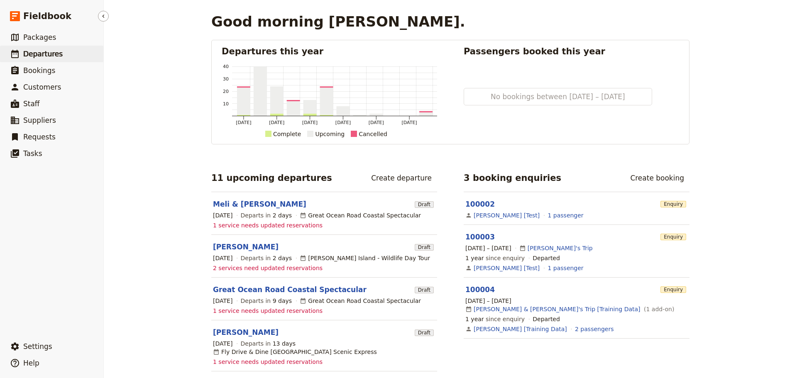
click at [20, 51] on icon at bounding box center [15, 54] width 10 height 10
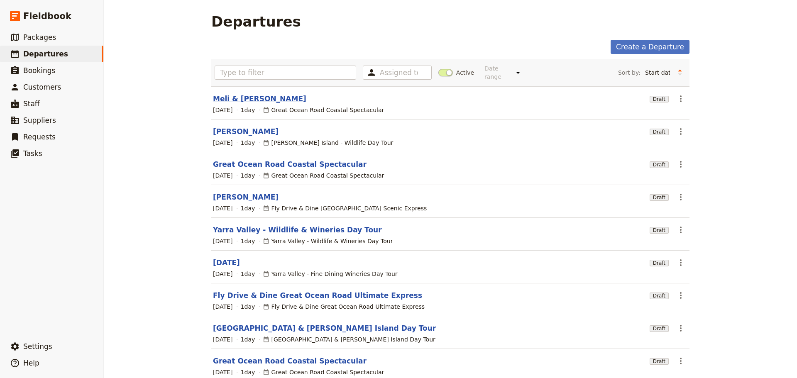
click at [236, 94] on link "Meli & [PERSON_NAME]" at bounding box center [259, 99] width 93 height 10
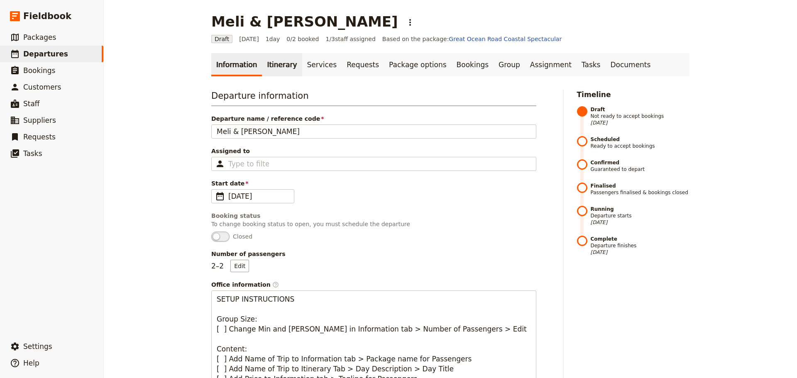
click at [262, 66] on link "Itinerary" at bounding box center [282, 64] width 40 height 23
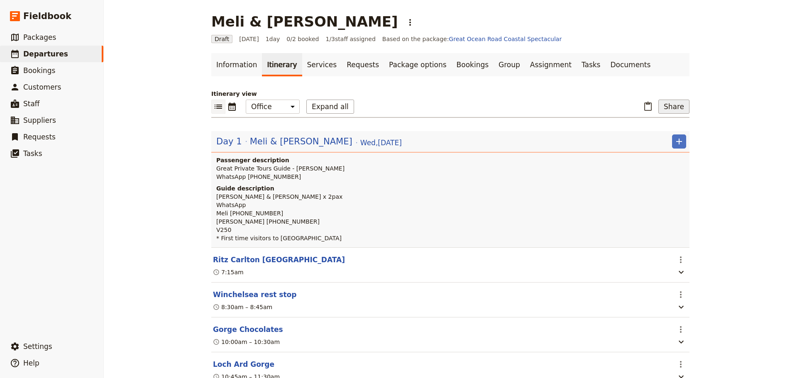
click at [668, 102] on button "Share" at bounding box center [673, 107] width 31 height 14
click at [641, 135] on span "Passenger itinerary" at bounding box center [652, 136] width 56 height 8
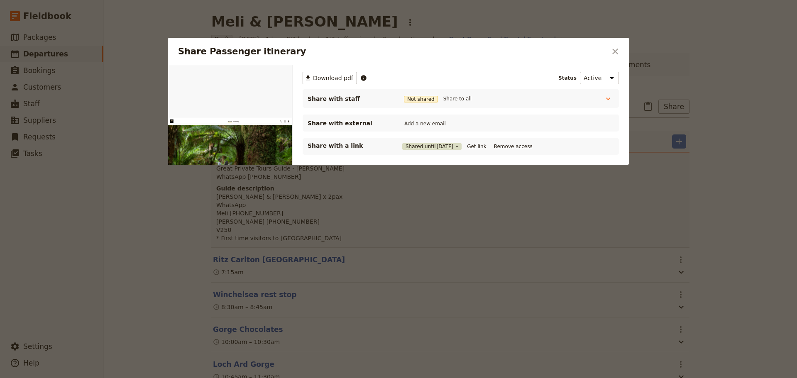
click at [459, 144] on icon "Share Passenger itinerary" at bounding box center [456, 146] width 5 height 5
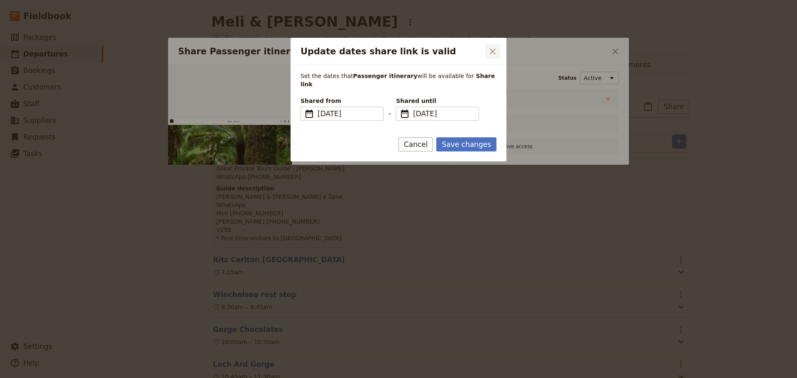
drag, startPoint x: 490, startPoint y: 52, endPoint x: 325, endPoint y: 5, distance: 171.4
click at [489, 52] on icon "Close dialog" at bounding box center [493, 51] width 10 height 10
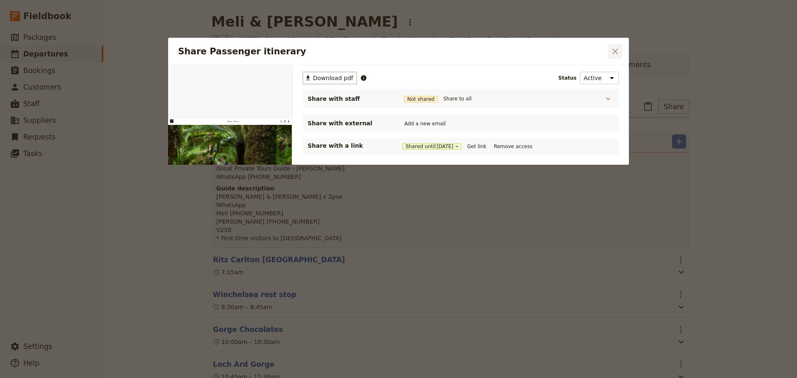
click at [617, 54] on icon "Close dialog" at bounding box center [615, 51] width 10 height 10
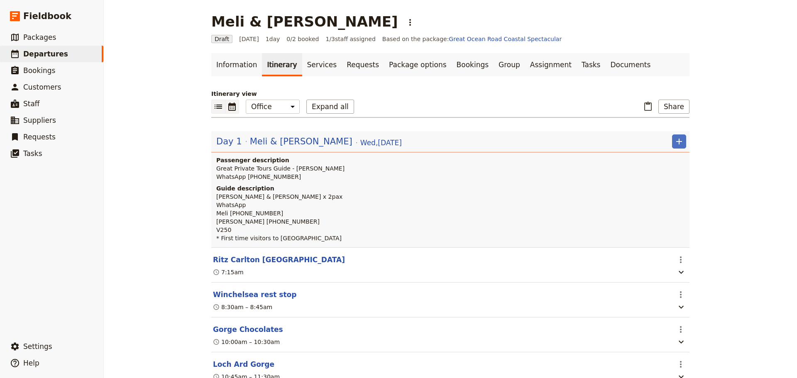
click at [229, 104] on icon "Calendar view" at bounding box center [231, 106] width 7 height 8
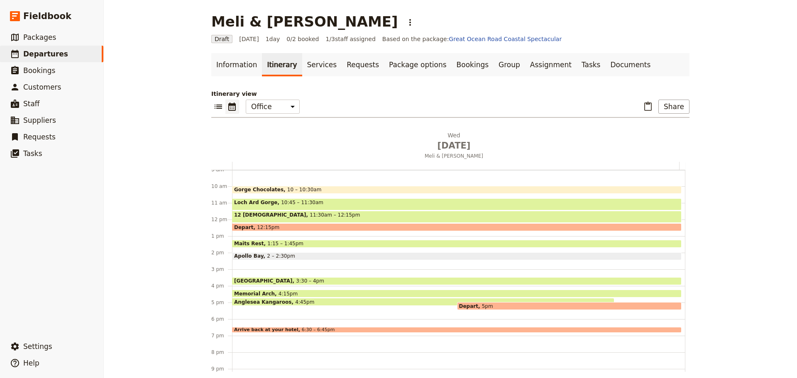
scroll to position [197, 0]
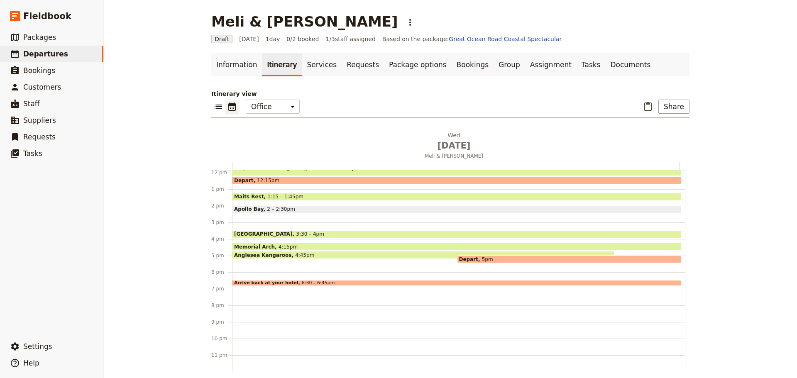
click at [314, 207] on div "Apollo Bay 2 – 2:30pm" at bounding box center [456, 209] width 449 height 8
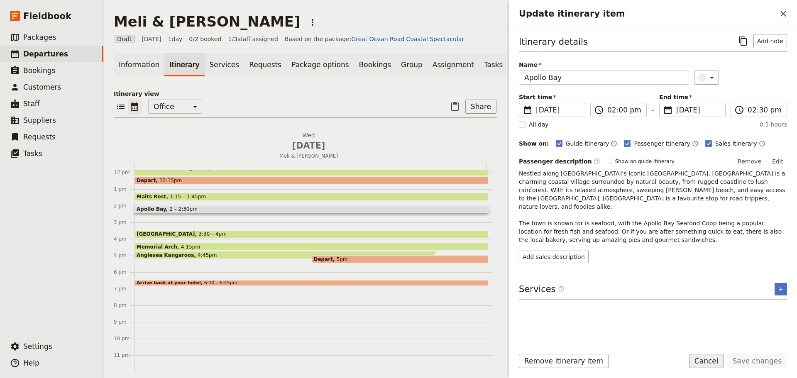
click at [713, 358] on button "Cancel" at bounding box center [706, 361] width 35 height 14
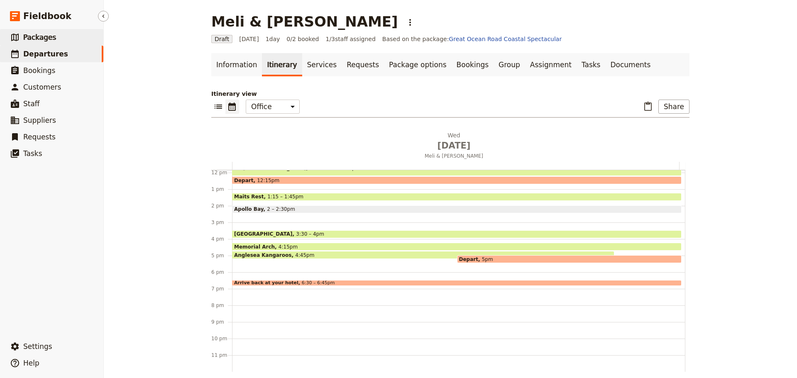
click at [45, 39] on span "Packages" at bounding box center [39, 37] width 33 height 8
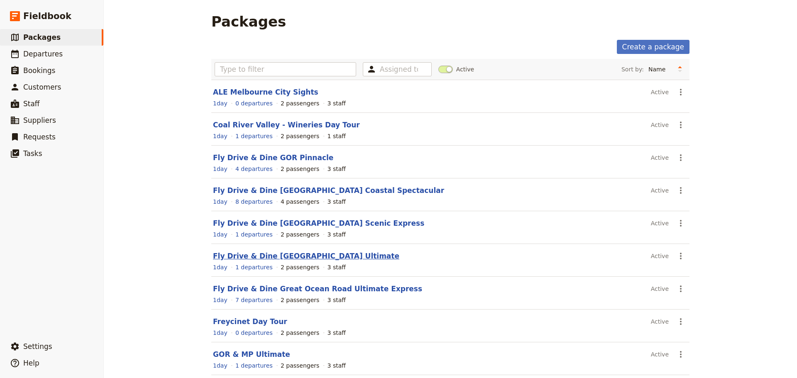
drag, startPoint x: 310, startPoint y: 251, endPoint x: 310, endPoint y: 255, distance: 4.2
click at [310, 252] on section "Fly Drive & Dine Great Ocean Road Ultimate Active ​ 1 day 1 departures 2 passen…" at bounding box center [450, 260] width 478 height 33
click at [311, 259] on link "Fly Drive & Dine Great Ocean Road Ultimate" at bounding box center [306, 256] width 186 height 8
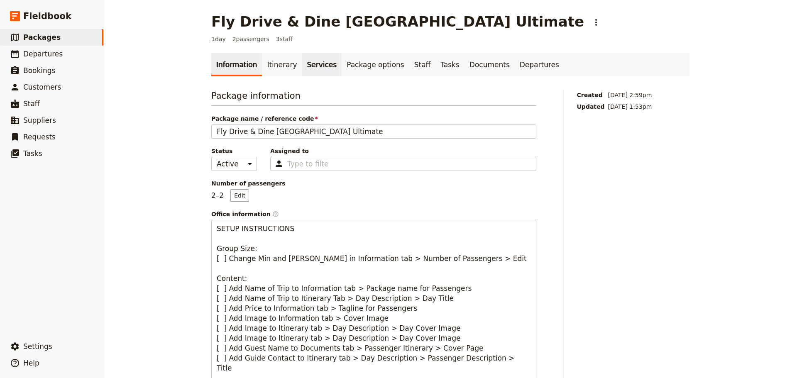
drag, startPoint x: 280, startPoint y: 68, endPoint x: 291, endPoint y: 68, distance: 11.2
click at [280, 68] on link "Itinerary" at bounding box center [282, 64] width 40 height 23
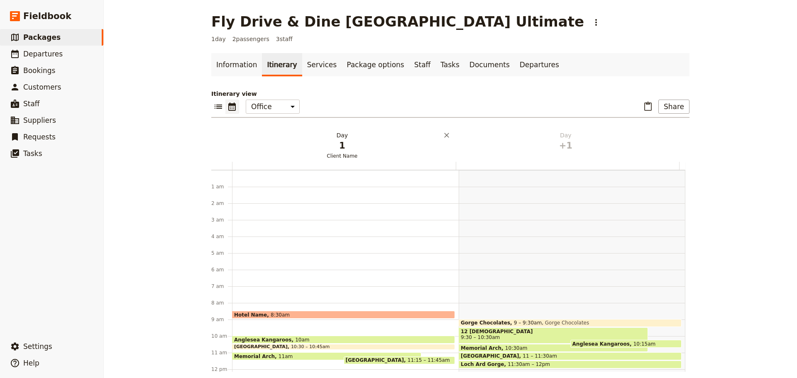
scroll to position [108, 0]
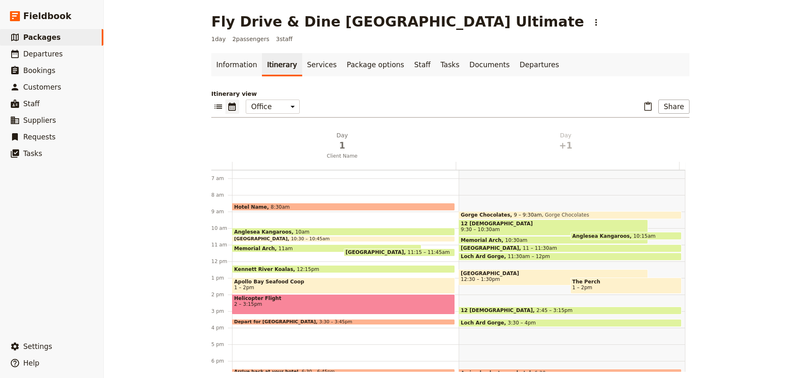
click at [334, 287] on span "1 – 2pm" at bounding box center [343, 288] width 219 height 6
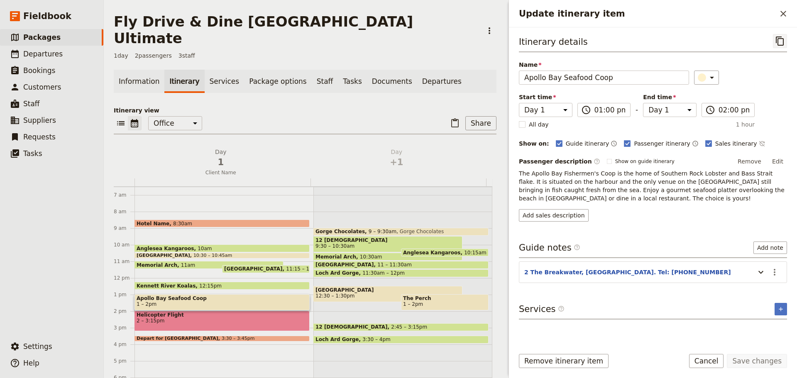
click at [777, 41] on icon "Copy itinerary item" at bounding box center [780, 41] width 10 height 10
click at [783, 19] on button "​" at bounding box center [783, 14] width 14 height 14
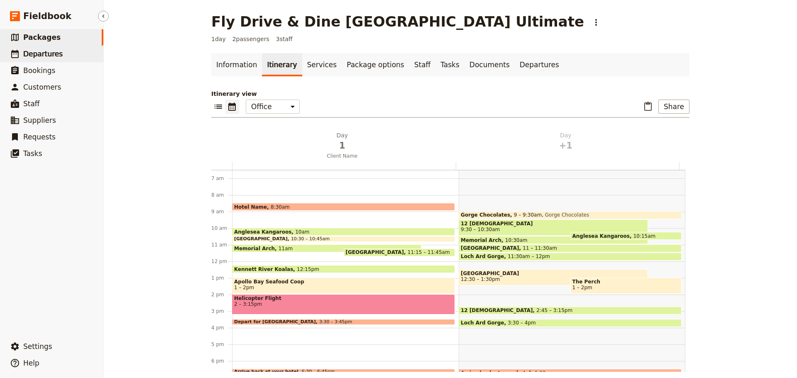
click at [45, 51] on span "Departures" at bounding box center [42, 54] width 39 height 8
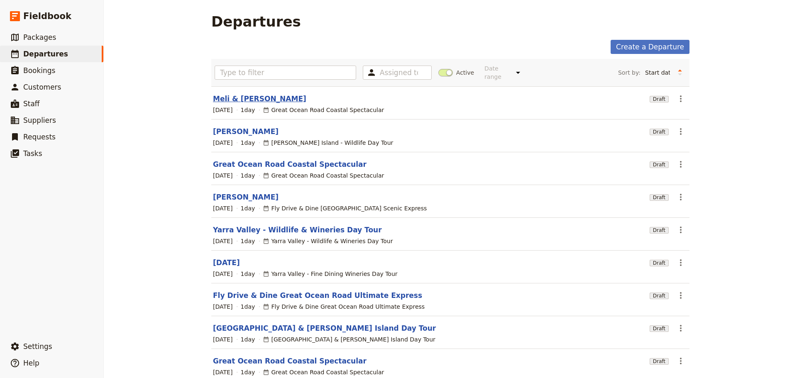
click at [251, 94] on link "Meli & [PERSON_NAME]" at bounding box center [259, 99] width 93 height 10
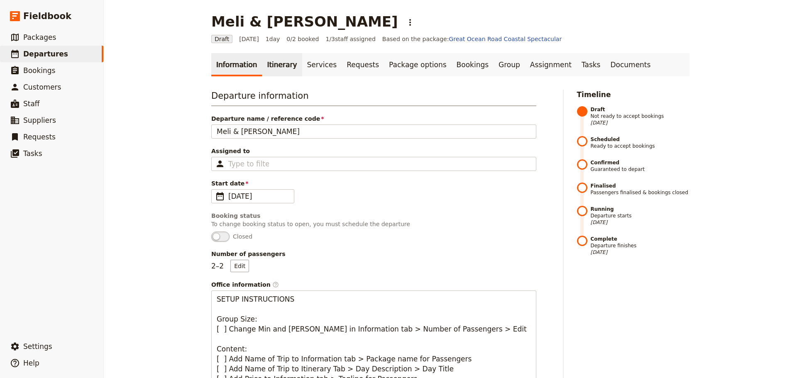
click at [273, 61] on link "Itinerary" at bounding box center [282, 64] width 40 height 23
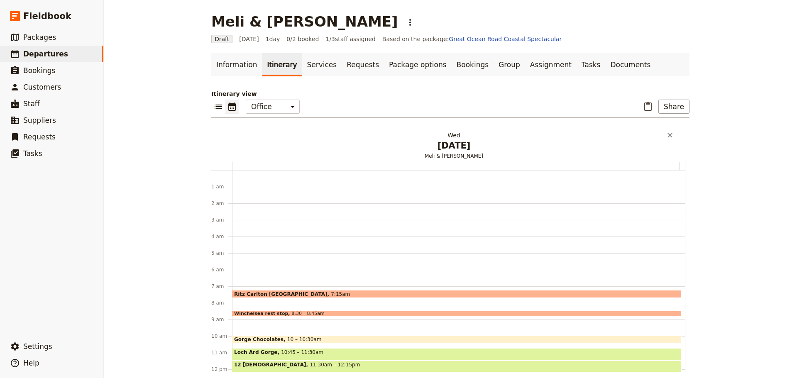
scroll to position [108, 0]
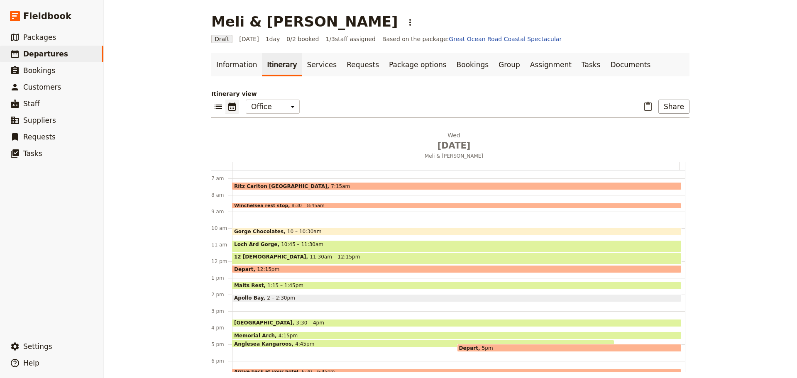
click at [280, 298] on span "2 – 2:30pm" at bounding box center [281, 298] width 28 height 6
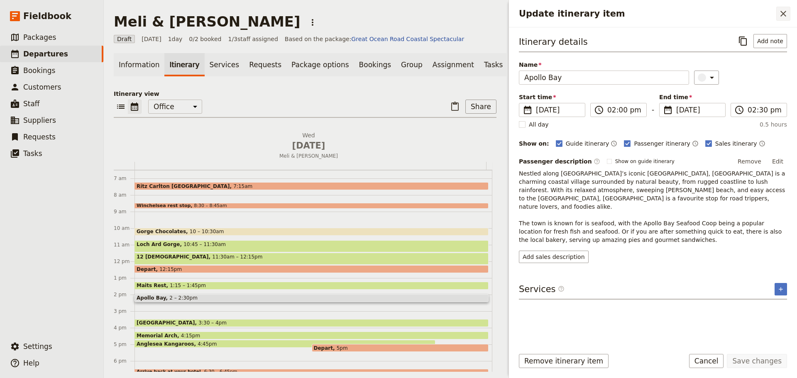
click at [783, 15] on icon "Close drawer" at bounding box center [783, 14] width 10 height 10
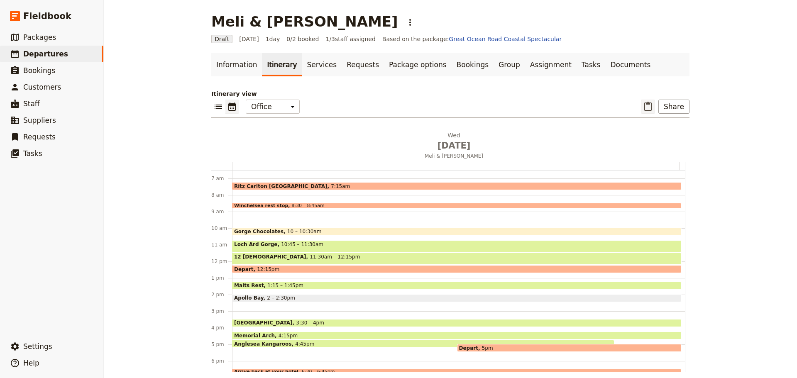
click at [644, 106] on icon "Paste itinerary item" at bounding box center [647, 106] width 7 height 9
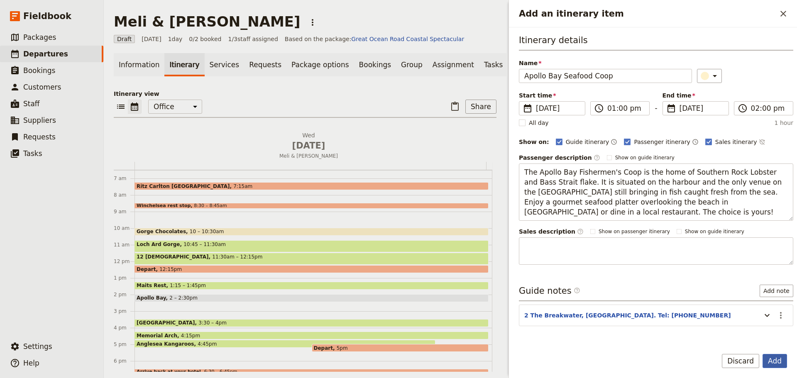
click at [776, 356] on button "Add" at bounding box center [774, 361] width 24 height 14
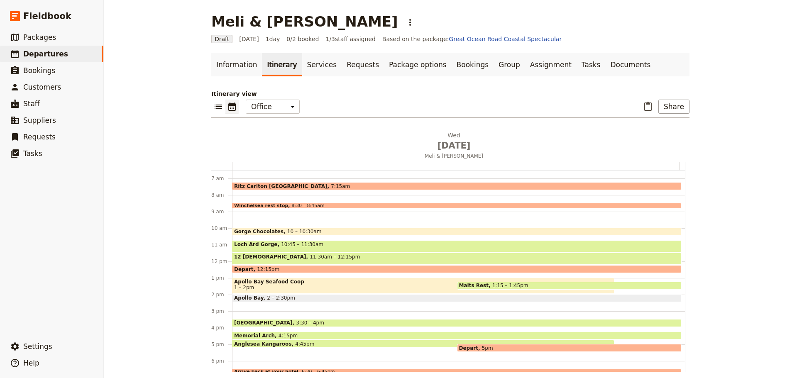
click at [544, 297] on div "Apollo Bay 2 – 2:30pm" at bounding box center [456, 298] width 449 height 8
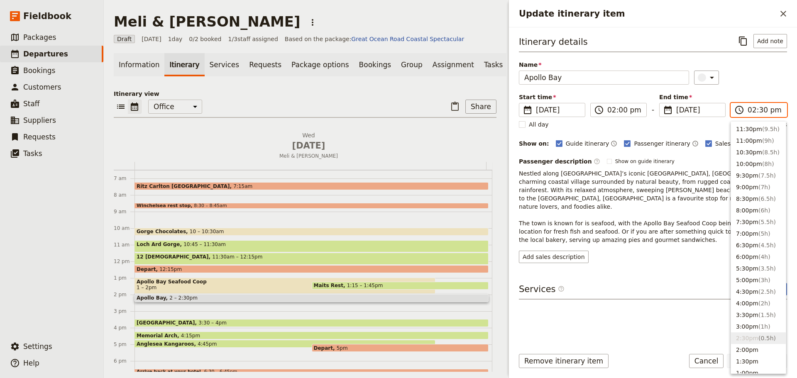
click at [779, 107] on input "02:30 pm" at bounding box center [764, 110] width 34 height 10
click at [761, 350] on button "2:00pm" at bounding box center [758, 350] width 55 height 12
type input "02:00 pm"
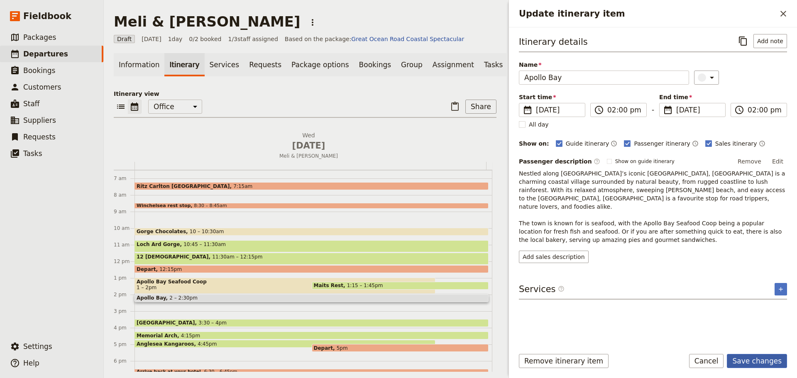
click at [751, 359] on button "Save changes" at bounding box center [757, 361] width 60 height 14
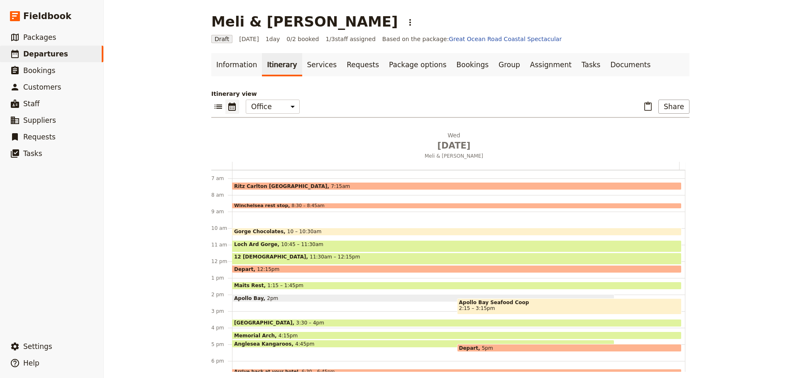
click at [504, 307] on span "2:15 – 3:15pm" at bounding box center [569, 308] width 221 height 6
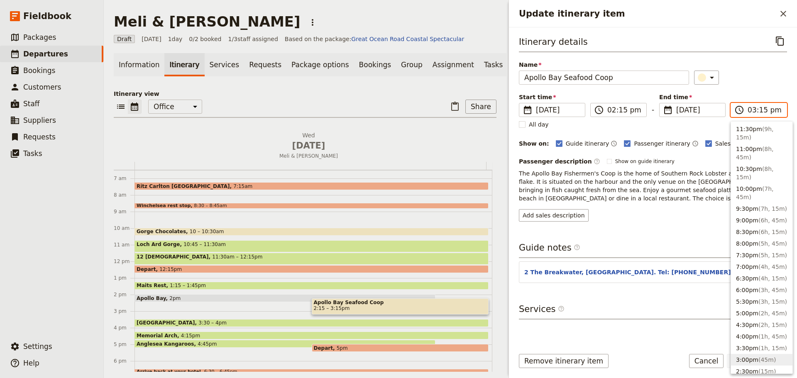
click at [774, 106] on input "03:15 pm" at bounding box center [764, 110] width 34 height 10
click at [761, 359] on span "( 45m )" at bounding box center [766, 359] width 17 height 7
type input "03:00 pm"
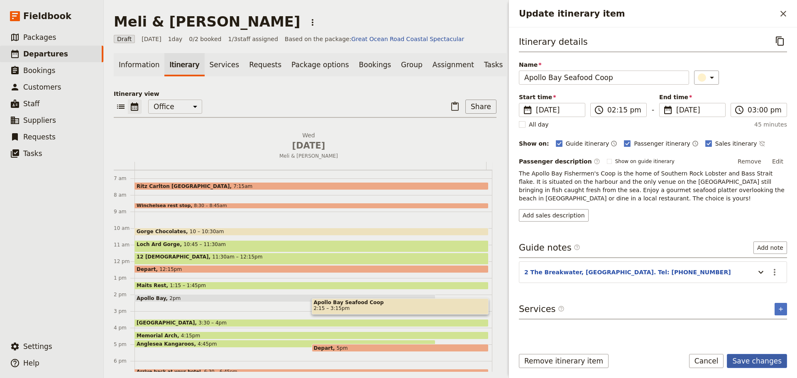
click at [753, 360] on button "Save changes" at bounding box center [757, 361] width 60 height 14
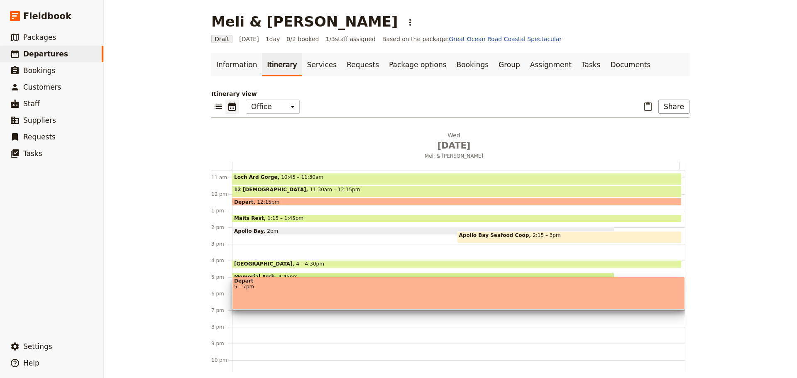
scroll to position [197, 0]
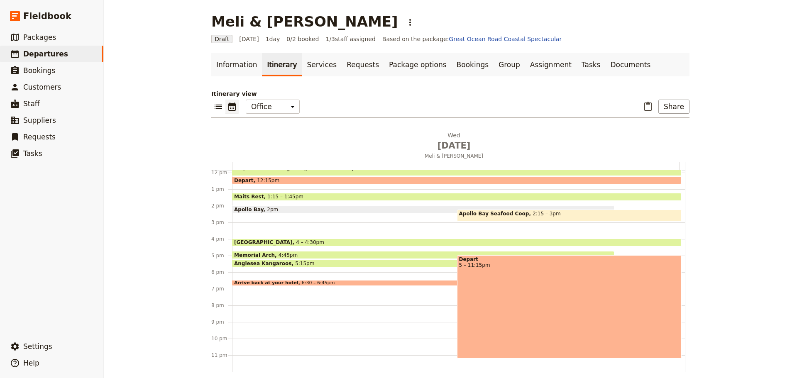
click at [512, 285] on div "Depart 5 – 11:15pm" at bounding box center [569, 306] width 225 height 103
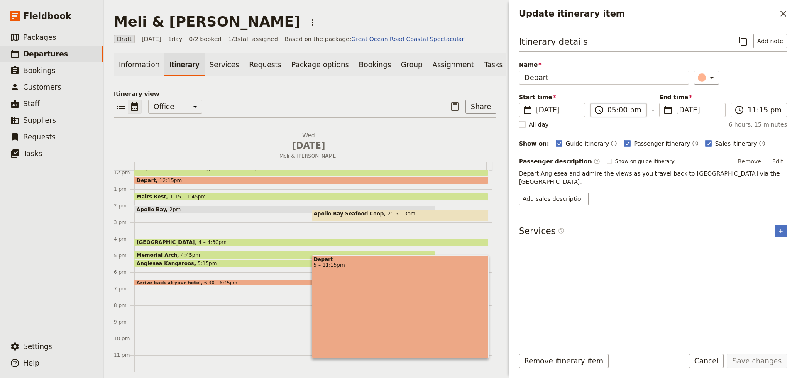
click at [631, 115] on label "​ 05:00 pm" at bounding box center [618, 110] width 56 height 14
click at [631, 115] on input "05:00 pm" at bounding box center [624, 110] width 34 height 10
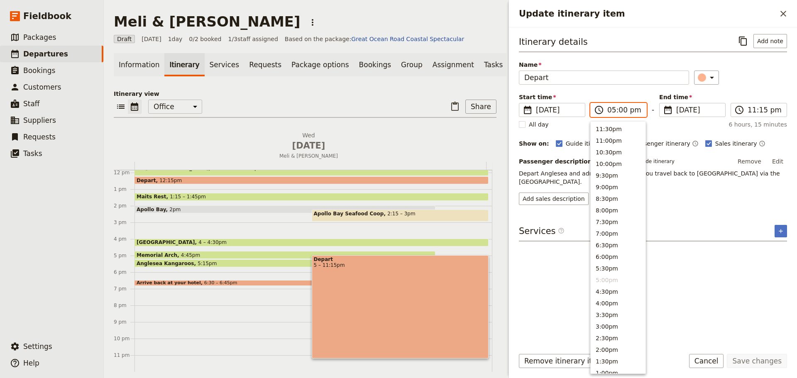
click at [620, 111] on input "05:00 pm" at bounding box center [624, 110] width 34 height 10
type input "05:15 pm"
click at [771, 102] on div "Start time ​ 13 Aug 2025 13/08/2025 2025-08-13 17:15 ​ 05:15 pm - End time ​ 13…" at bounding box center [653, 105] width 268 height 24
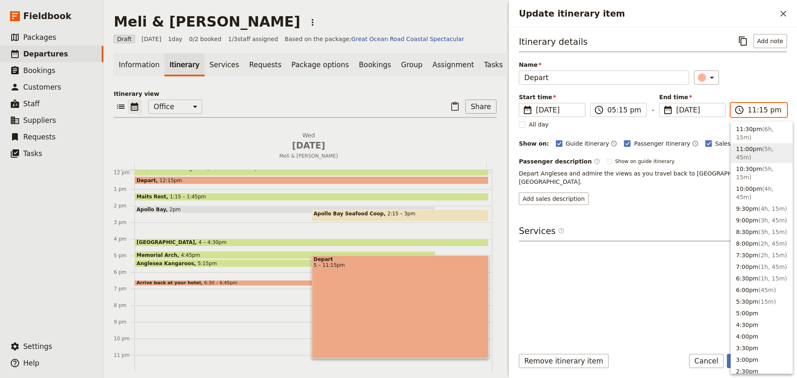
click at [770, 110] on input "11:15 pm" at bounding box center [764, 110] width 34 height 10
drag, startPoint x: 743, startPoint y: 300, endPoint x: 741, endPoint y: 296, distance: 4.5
click at [743, 299] on button "5:30pm ( 15m )" at bounding box center [761, 302] width 61 height 12
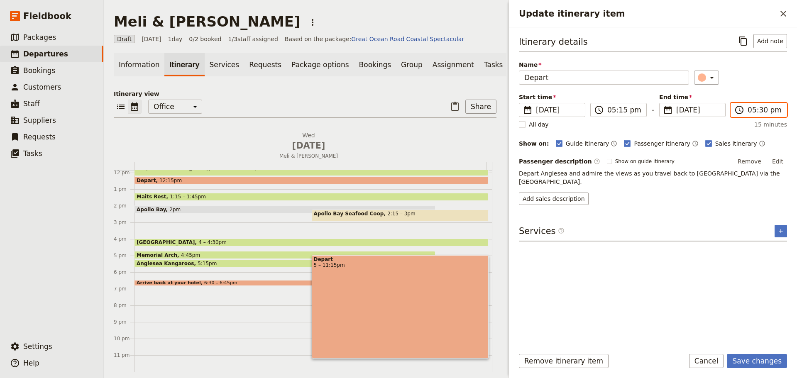
click at [759, 111] on input "05:30 pm" at bounding box center [764, 110] width 34 height 10
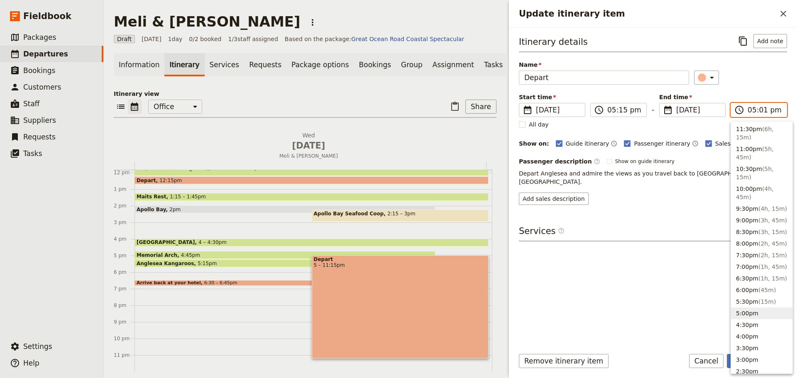
type input "05:15 pm"
click at [769, 71] on div "​" at bounding box center [740, 78] width 93 height 14
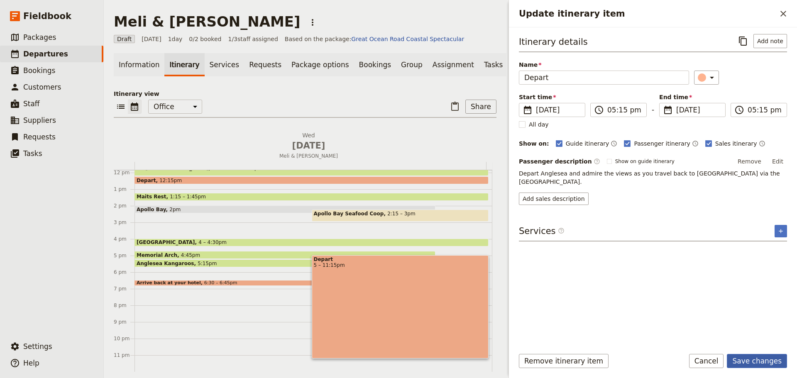
click at [747, 355] on button "Save changes" at bounding box center [757, 361] width 60 height 14
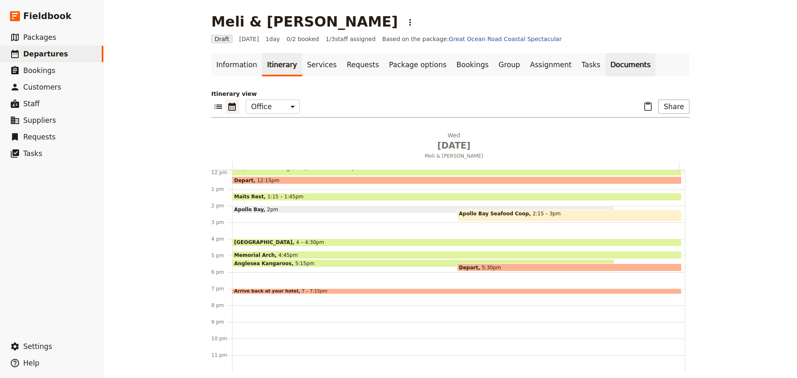
click at [605, 61] on link "Documents" at bounding box center [630, 64] width 50 height 23
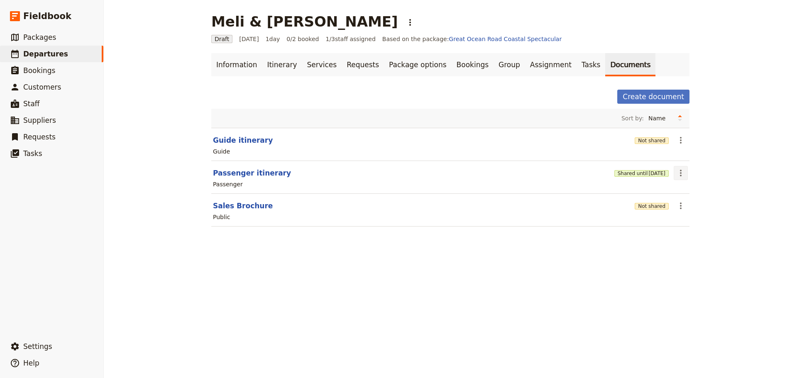
click at [676, 173] on icon "Actions" at bounding box center [680, 173] width 10 height 10
click at [689, 188] on span "Share" at bounding box center [684, 191] width 17 height 8
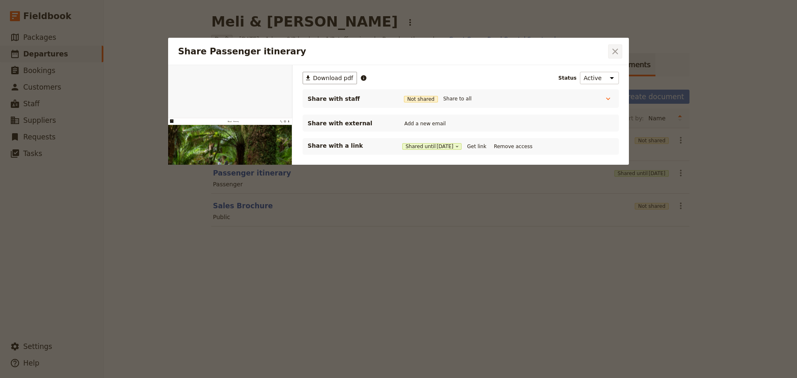
click at [613, 56] on icon "Close dialog" at bounding box center [615, 51] width 10 height 10
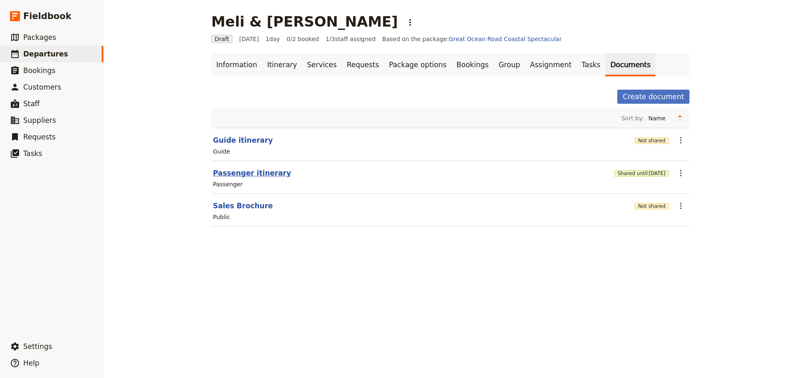
click at [245, 171] on button "Passenger itinerary" at bounding box center [252, 173] width 78 height 10
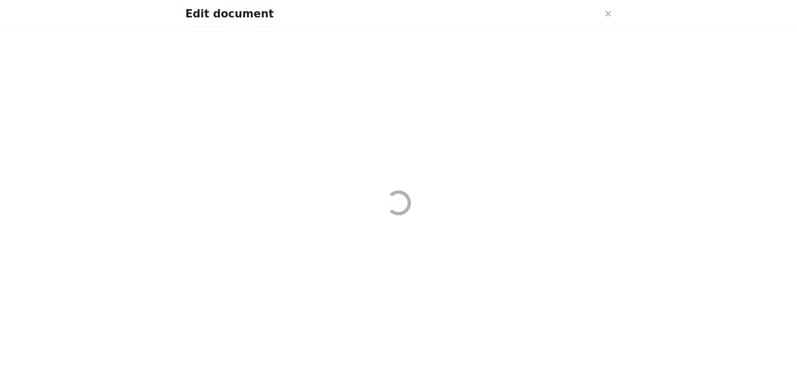
select select "PASSENGER"
select select "DEFAULT"
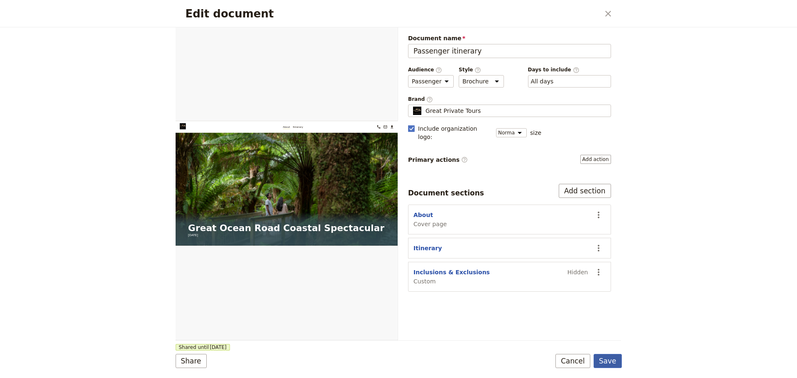
click at [614, 358] on button "Save" at bounding box center [607, 361] width 28 height 14
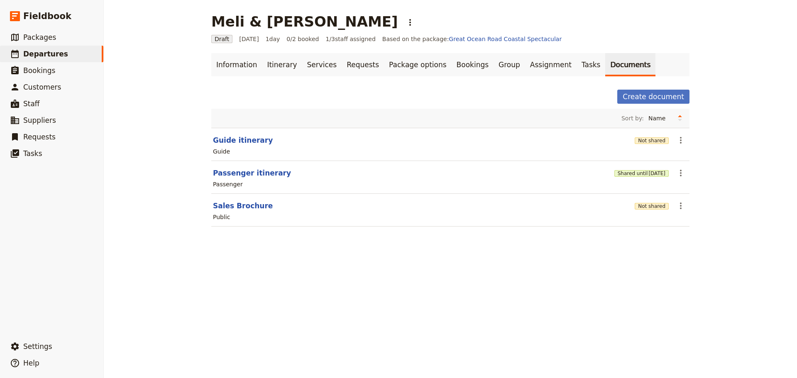
click at [256, 166] on section "Passenger itinerary Shared until 13 Sep 2025 ​ Passenger" at bounding box center [450, 177] width 478 height 33
click at [249, 173] on button "Passenger itinerary" at bounding box center [252, 173] width 78 height 10
select select "PASSENGER"
select select "DEFAULT"
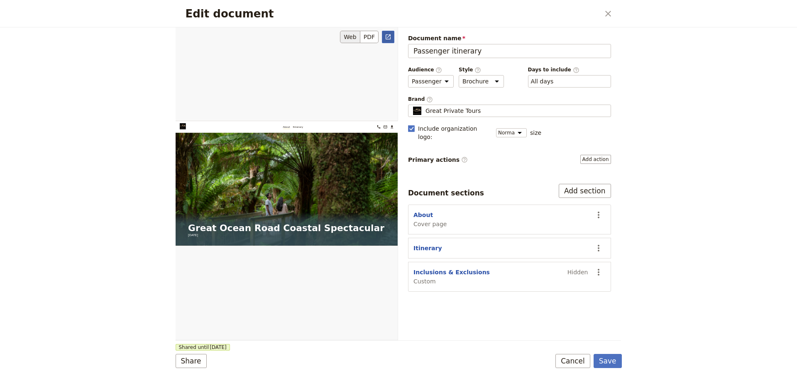
click at [383, 36] on link "​" at bounding box center [388, 37] width 12 height 12
click at [584, 366] on button "Cancel" at bounding box center [572, 361] width 35 height 14
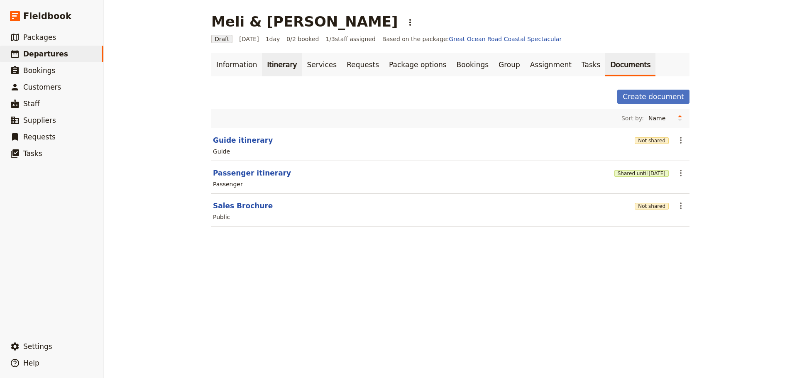
click at [266, 67] on link "Itinerary" at bounding box center [282, 64] width 40 height 23
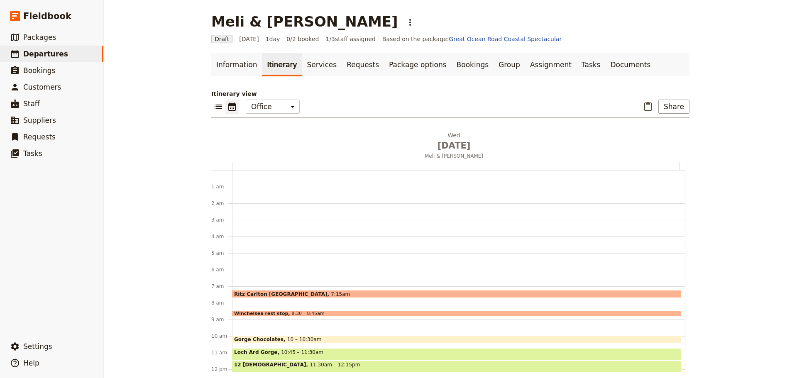
scroll to position [108, 0]
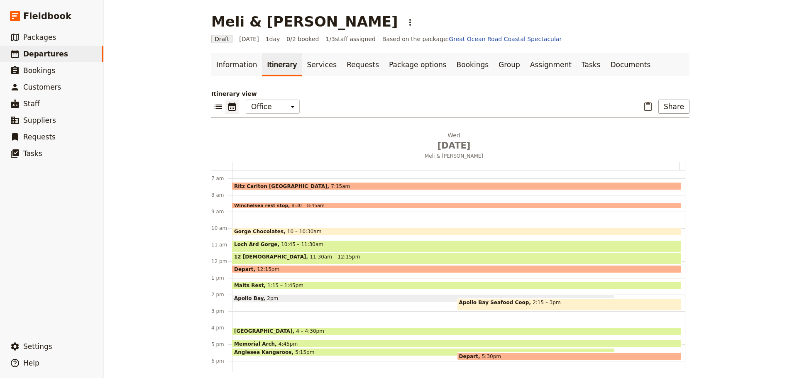
click at [545, 304] on div "Apollo Bay Seafood Coop 2:15 – 3pm" at bounding box center [569, 304] width 225 height 12
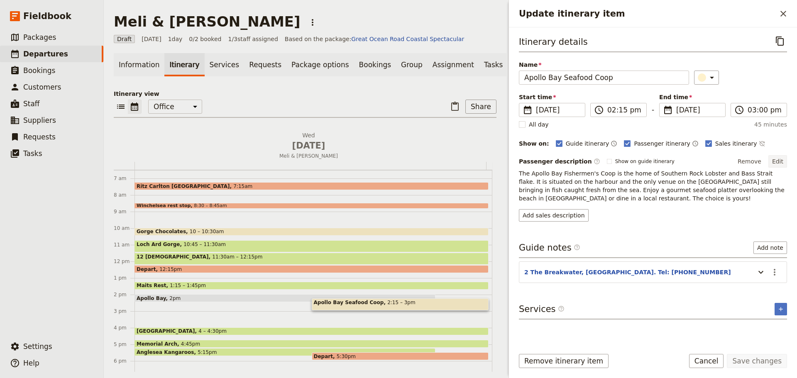
click at [783, 158] on button "Edit" at bounding box center [777, 161] width 19 height 12
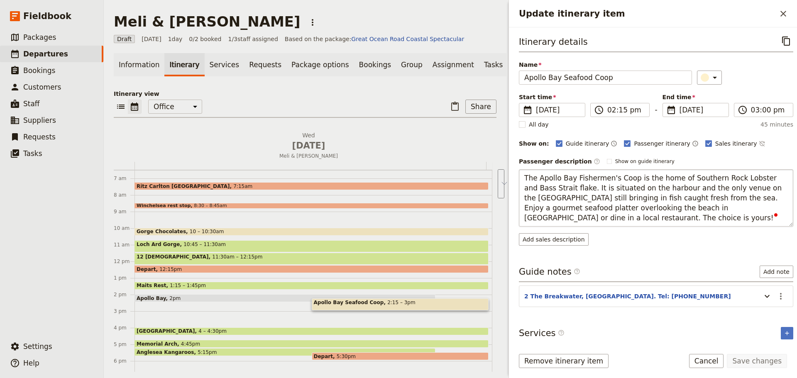
drag, startPoint x: 590, startPoint y: 217, endPoint x: 685, endPoint y: 199, distance: 97.1
click at [685, 199] on textarea "The Apollo Bay Fishermen's Coop is the home of Southern Rock Lobster and Bass S…" at bounding box center [656, 197] width 274 height 57
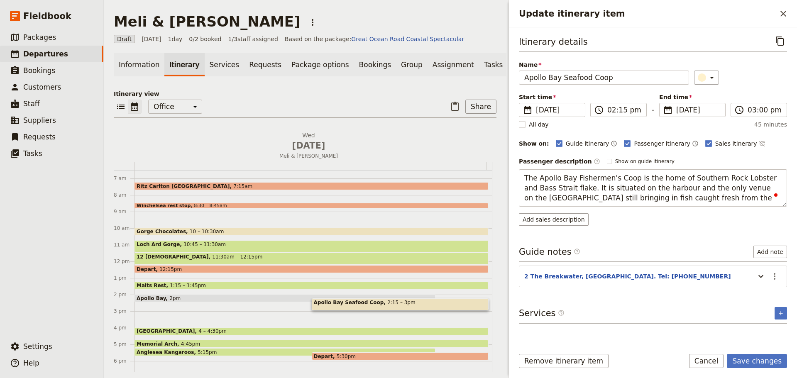
type textarea "The Apollo Bay Fishermen's Coop is the home of Southern Rock Lobster and Bass S…"
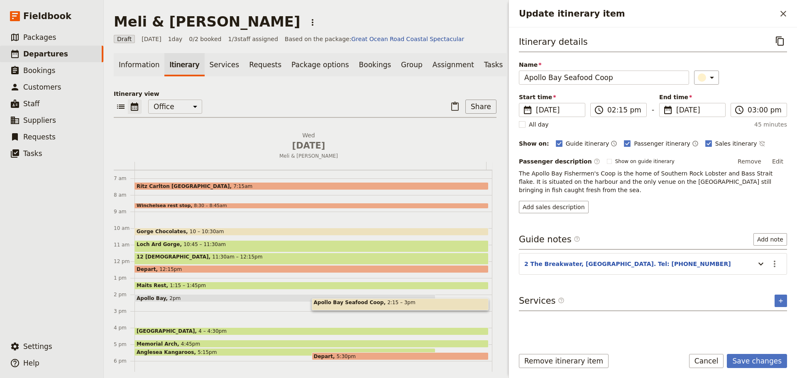
drag, startPoint x: 743, startPoint y: 356, endPoint x: 737, endPoint y: 341, distance: 16.4
click at [744, 356] on button "Save changes" at bounding box center [757, 361] width 60 height 14
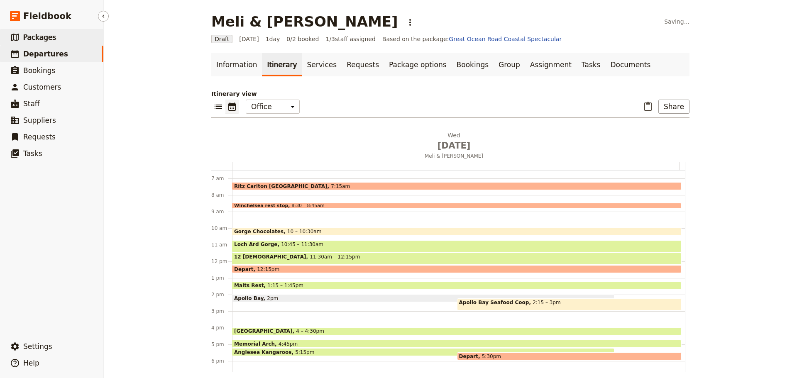
click at [62, 38] on link "​ Packages" at bounding box center [51, 37] width 103 height 17
click at [64, 36] on link "​ Packages" at bounding box center [51, 37] width 103 height 17
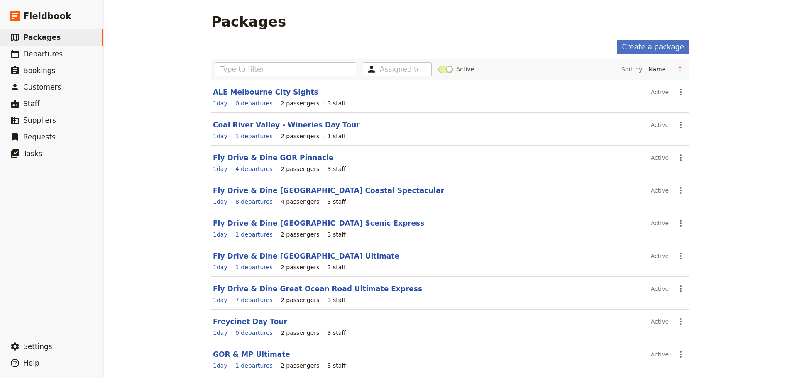
click at [286, 154] on link "Fly Drive & Dine GOR Pinnacle" at bounding box center [273, 158] width 120 height 8
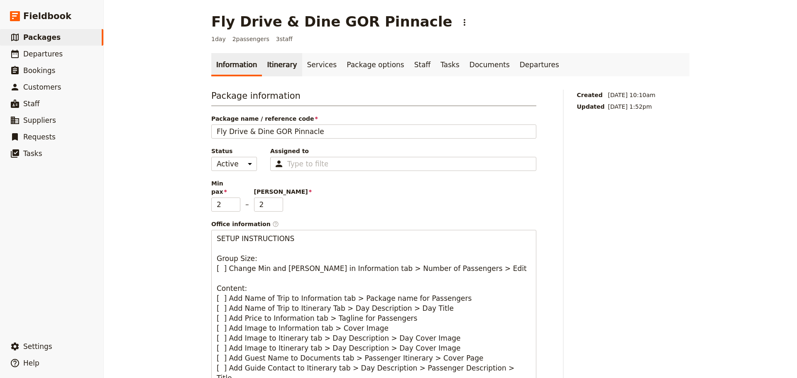
click at [263, 62] on link "Itinerary" at bounding box center [282, 64] width 40 height 23
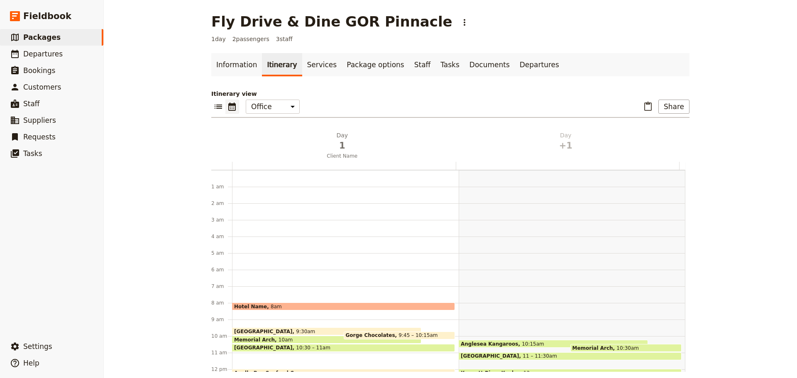
scroll to position [108, 0]
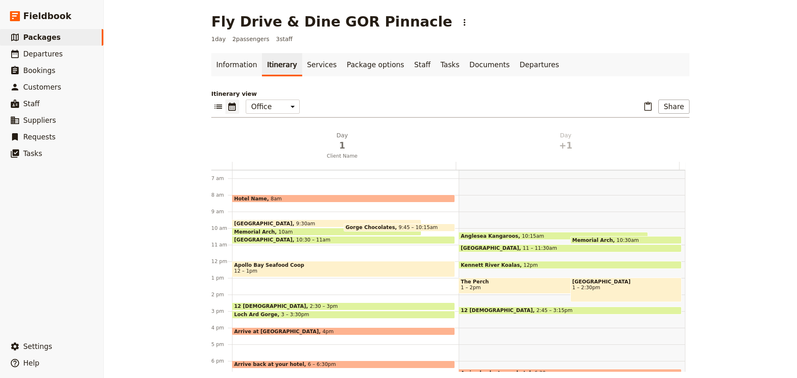
click at [284, 268] on span "Apollo Bay Seafood Coop" at bounding box center [343, 265] width 219 height 6
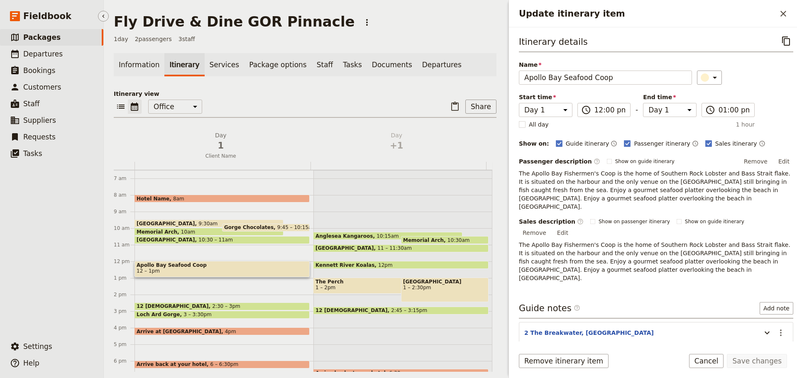
click at [65, 35] on link "​ Packages" at bounding box center [51, 37] width 103 height 17
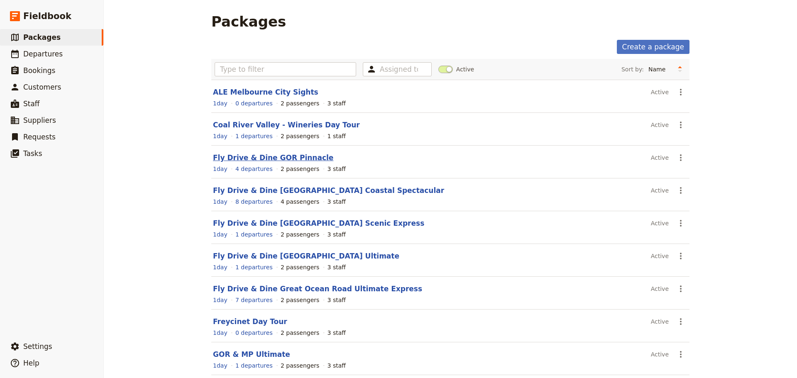
click at [283, 160] on link "Fly Drive & Dine GOR Pinnacle" at bounding box center [273, 158] width 120 height 8
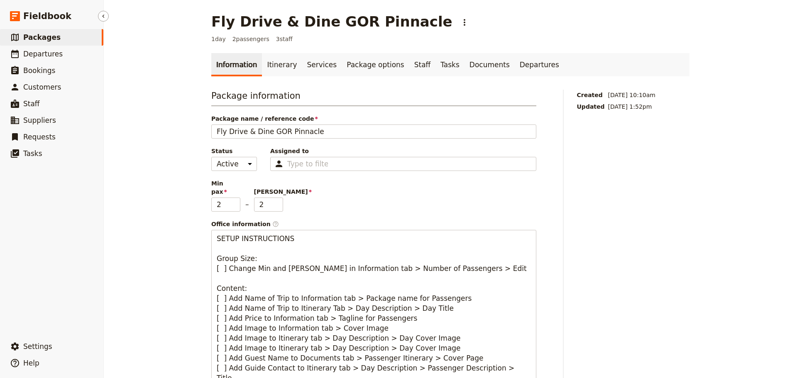
click at [34, 34] on span "Packages" at bounding box center [41, 37] width 37 height 8
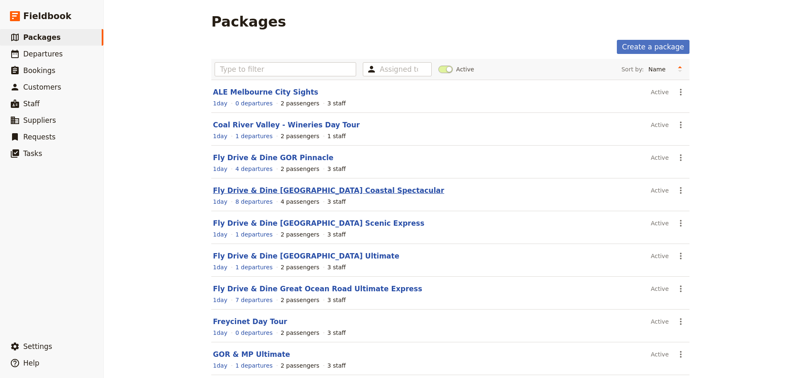
click at [258, 189] on link "Fly Drive & Dine Great Ocean Road Coastal Spectacular" at bounding box center [328, 190] width 231 height 8
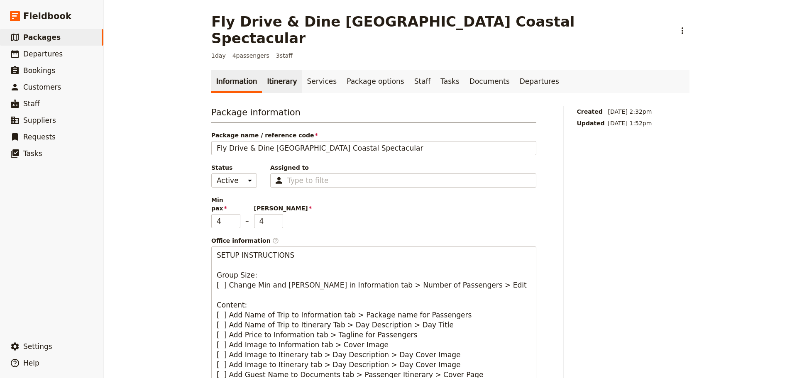
click at [271, 70] on link "Itinerary" at bounding box center [282, 81] width 40 height 23
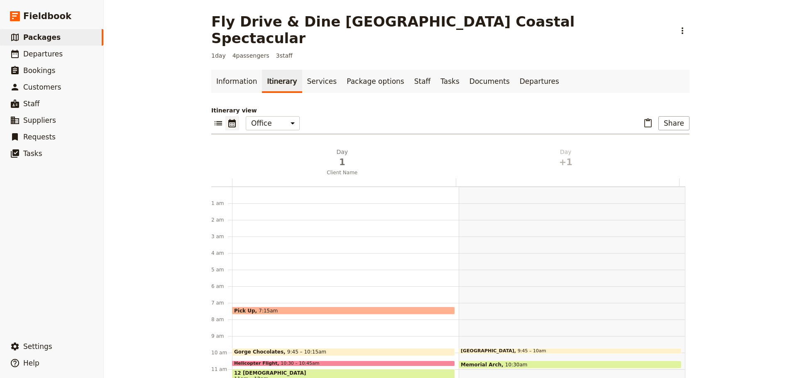
scroll to position [108, 0]
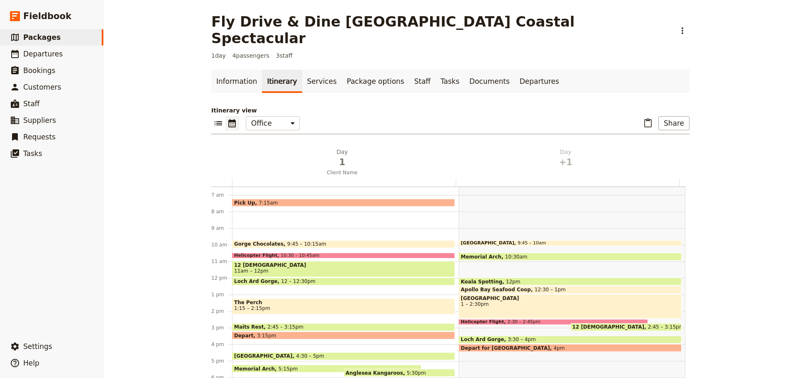
click at [514, 287] on span "Apollo Bay Seafood Coop" at bounding box center [498, 290] width 74 height 6
select select "2"
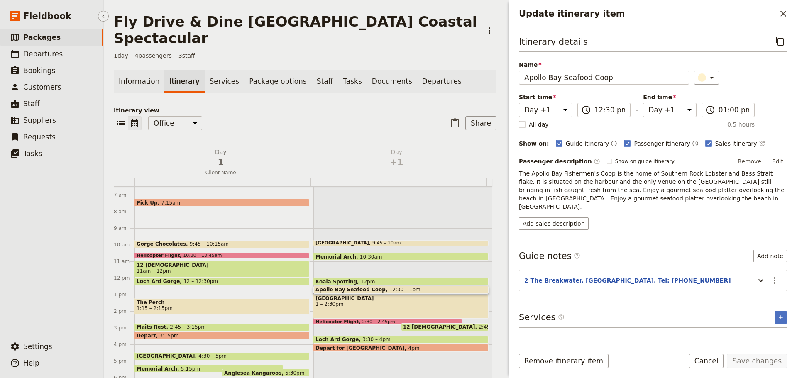
click at [39, 37] on span "Packages" at bounding box center [41, 37] width 37 height 8
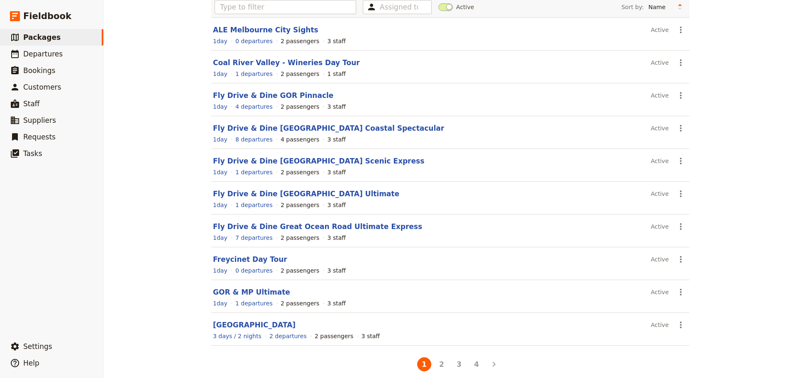
scroll to position [71, 0]
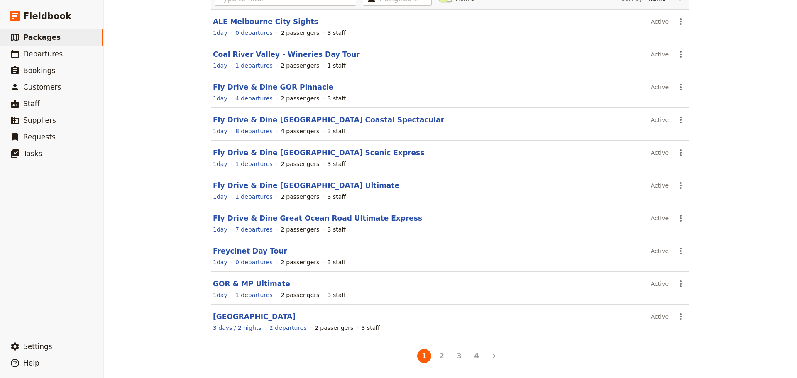
click at [251, 283] on link "GOR & MP Ultimate" at bounding box center [251, 284] width 77 height 8
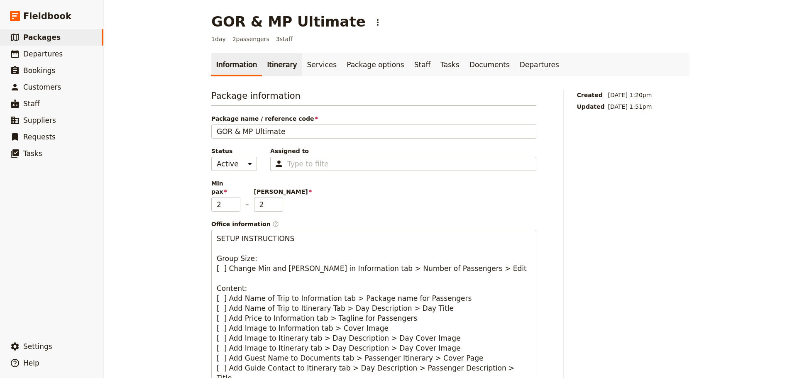
click at [273, 66] on link "Itinerary" at bounding box center [282, 64] width 40 height 23
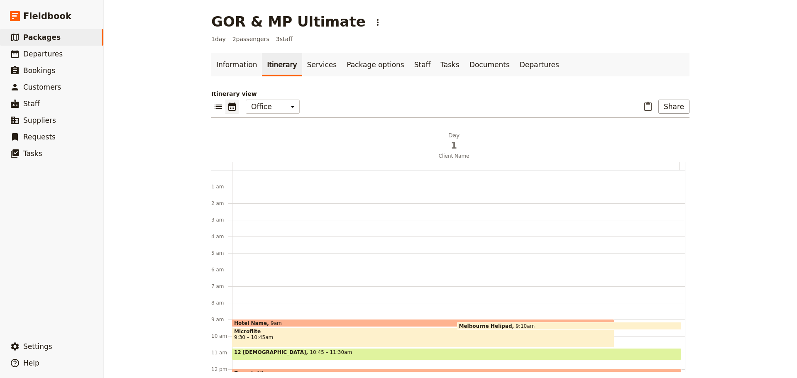
scroll to position [108, 0]
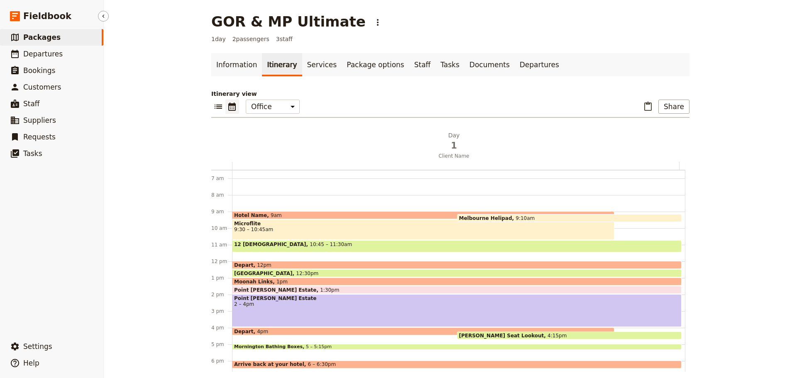
click at [62, 34] on link "​ Packages" at bounding box center [51, 37] width 103 height 17
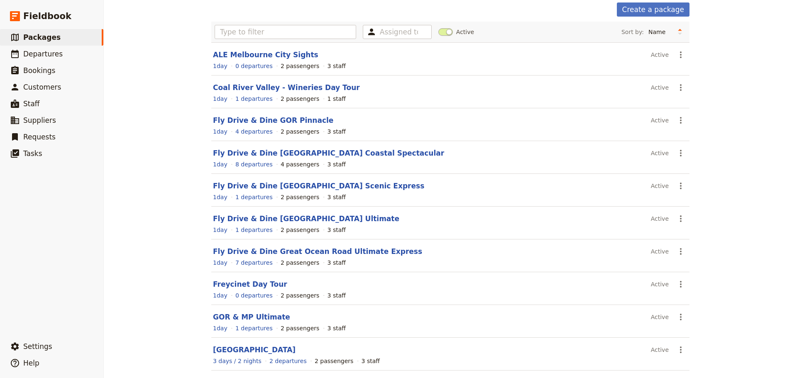
scroll to position [71, 0]
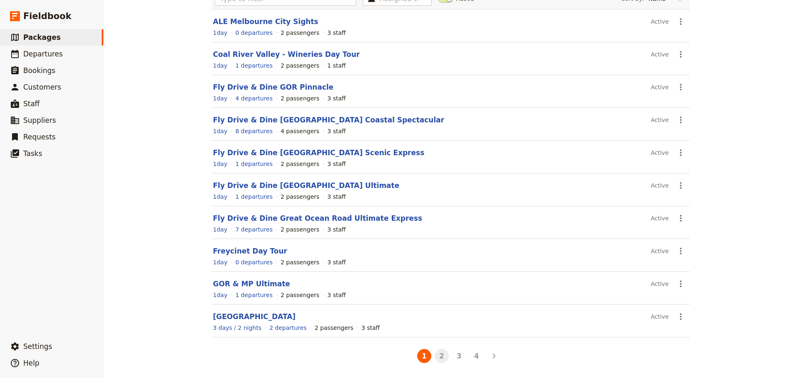
click at [435, 359] on button "2" at bounding box center [441, 356] width 14 height 14
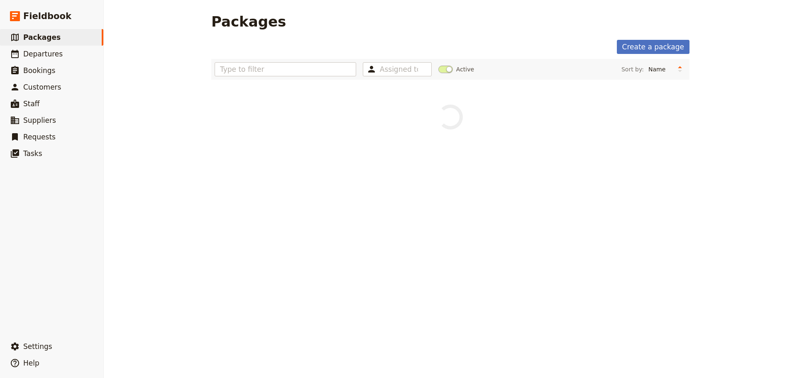
scroll to position [0, 0]
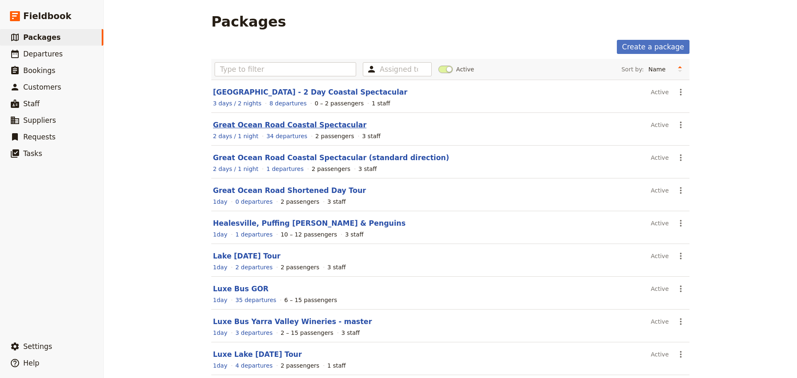
click at [297, 127] on link "Great Ocean Road Coastal Spectacular" at bounding box center [290, 125] width 154 height 8
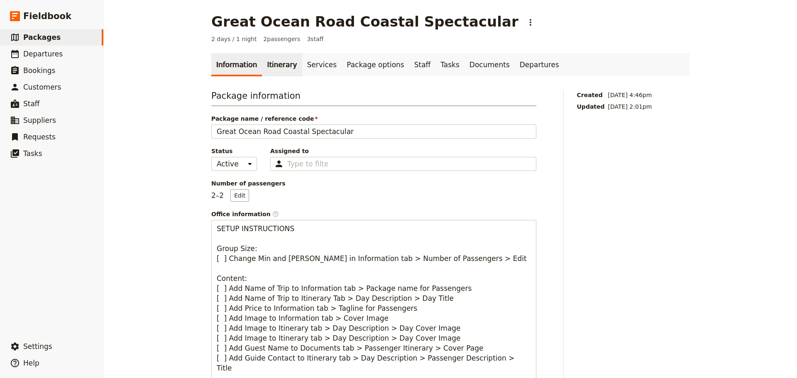
click at [272, 65] on link "Itinerary" at bounding box center [282, 64] width 40 height 23
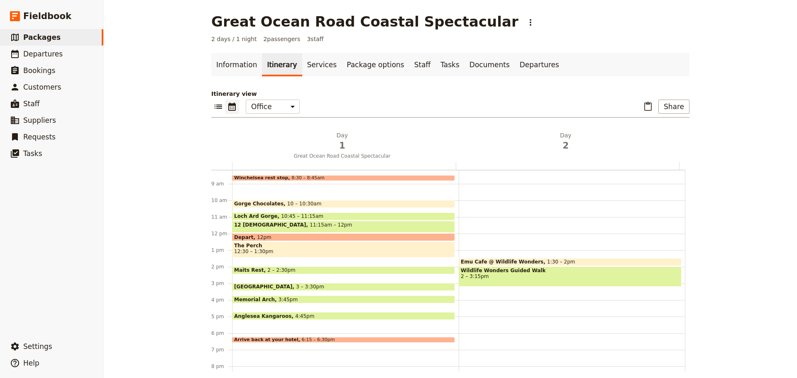
scroll to position [31, 0]
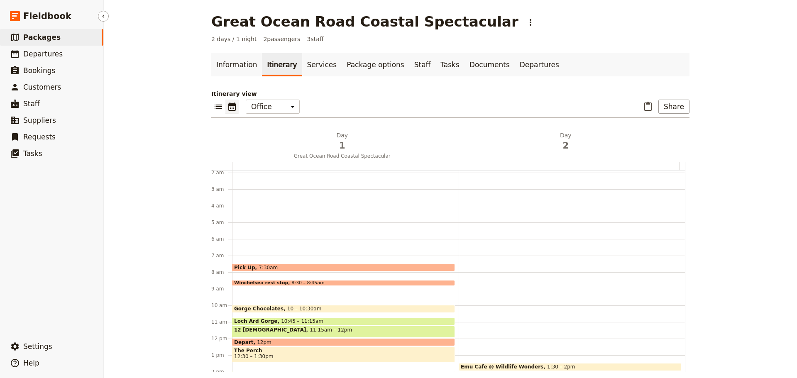
click at [65, 38] on link "​ Packages" at bounding box center [51, 37] width 103 height 17
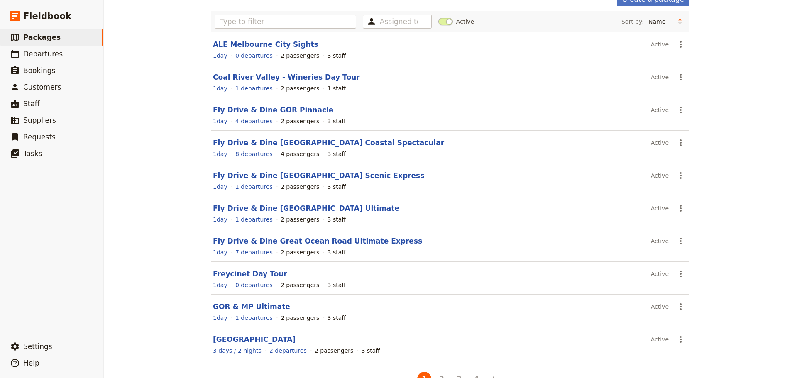
scroll to position [71, 0]
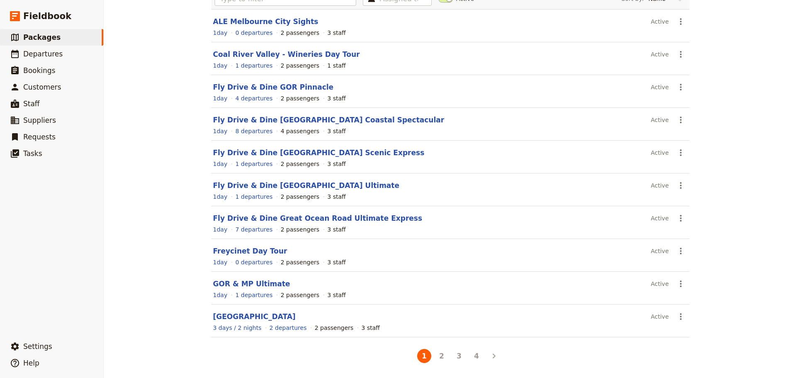
drag, startPoint x: 440, startPoint y: 351, endPoint x: 453, endPoint y: 325, distance: 28.9
click at [437, 339] on div "Assigned to Active Sort by: Name Number of departures Duration Most recently up…" at bounding box center [450, 176] width 478 height 376
click at [444, 354] on button "2" at bounding box center [441, 356] width 14 height 14
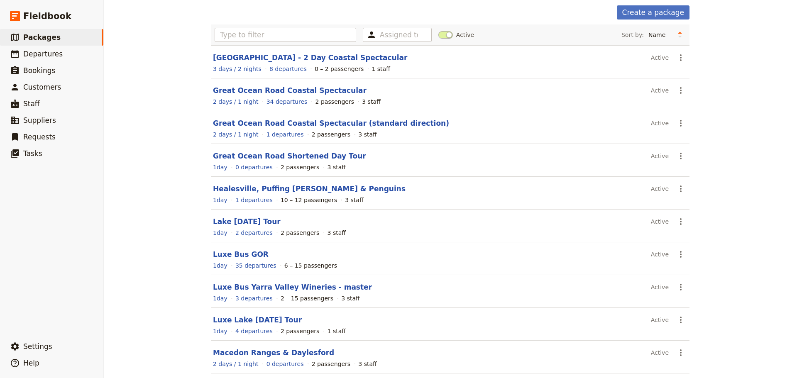
scroll to position [0, 0]
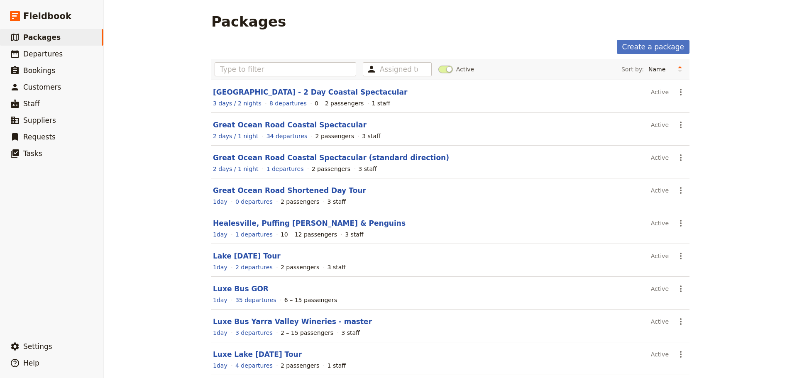
click at [292, 121] on link "Great Ocean Road Coastal Spectacular" at bounding box center [290, 125] width 154 height 8
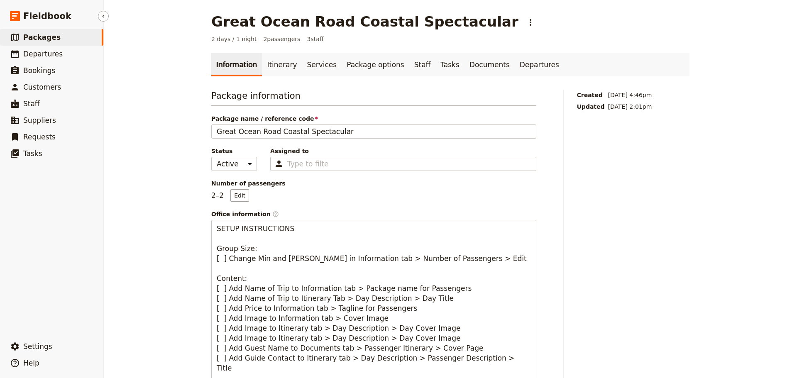
click at [66, 39] on link "​ Packages" at bounding box center [51, 37] width 103 height 17
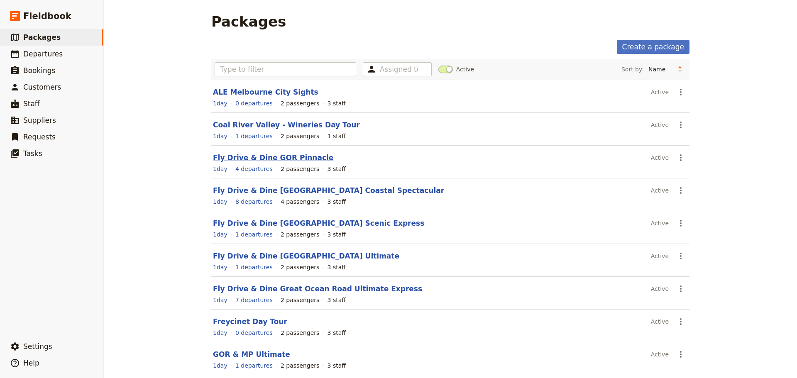
click at [242, 156] on link "Fly Drive & Dine GOR Pinnacle" at bounding box center [273, 158] width 120 height 8
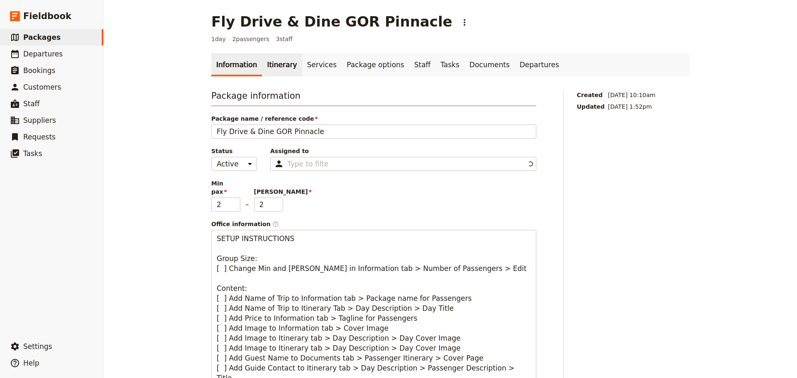
click at [273, 59] on link "Itinerary" at bounding box center [282, 64] width 40 height 23
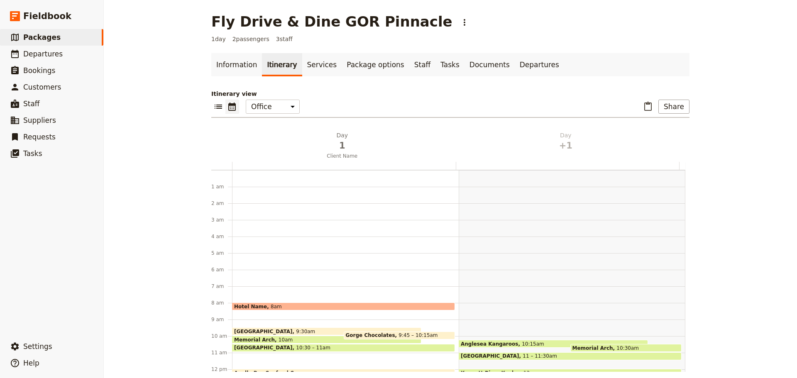
scroll to position [108, 0]
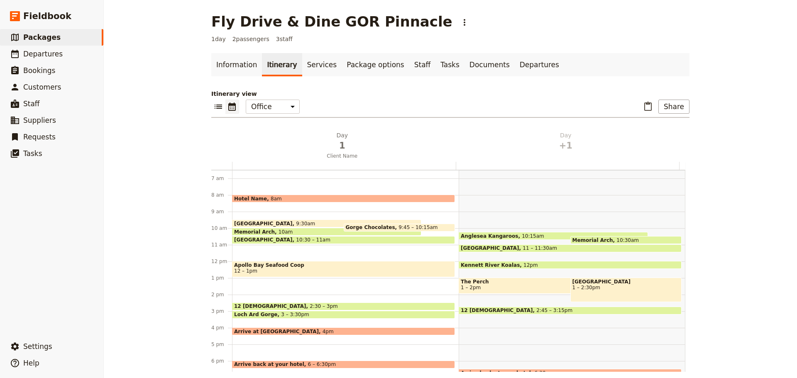
click at [261, 271] on span "12 – 1pm" at bounding box center [343, 271] width 219 height 6
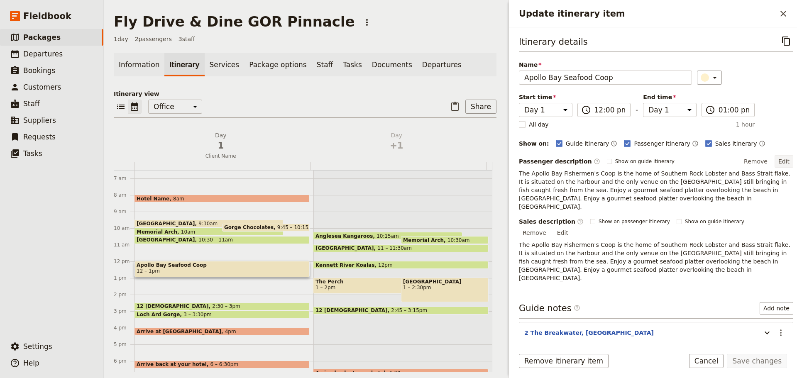
click at [785, 162] on button "Edit" at bounding box center [783, 161] width 19 height 12
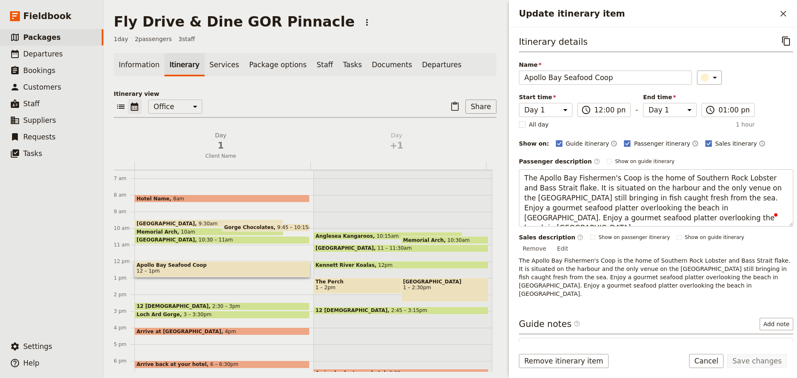
drag, startPoint x: 648, startPoint y: 219, endPoint x: 505, endPoint y: 173, distance: 149.8
click at [505, 173] on div "Fly Drive & Dine GOR Pinnacle ​ 1 day 2 passengers 3 staff Information Itinerar…" at bounding box center [450, 189] width 693 height 378
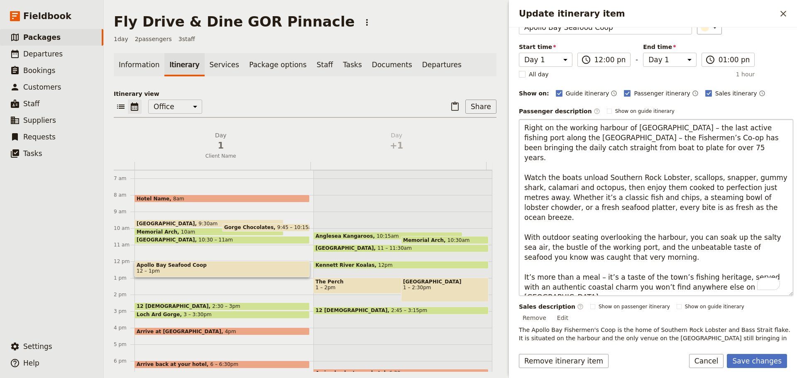
scroll to position [131, 0]
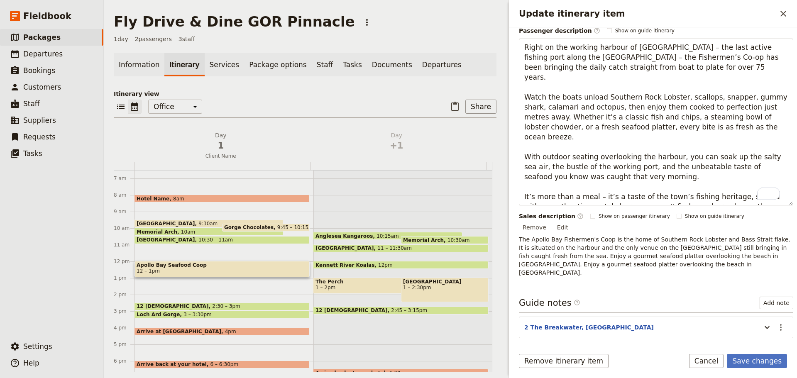
type textarea "Right on the working harbour of [GEOGRAPHIC_DATA] – the last active fishing por…"
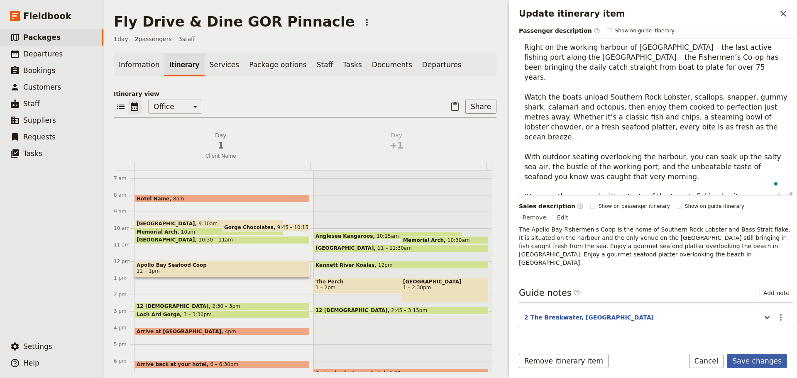
click at [761, 355] on button "Save changes" at bounding box center [757, 361] width 60 height 14
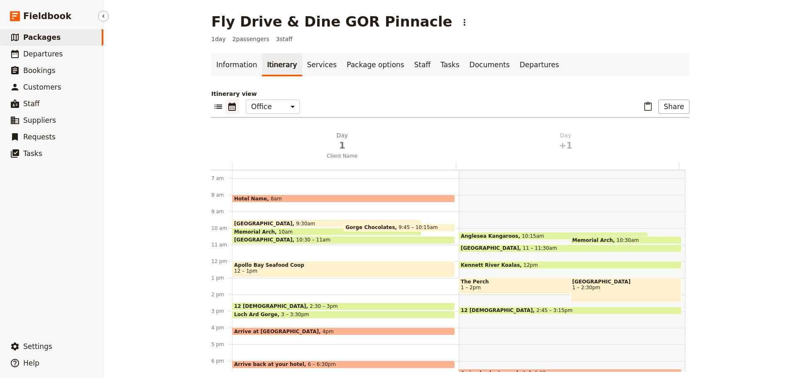
click at [74, 33] on link "​ Packages" at bounding box center [51, 37] width 103 height 17
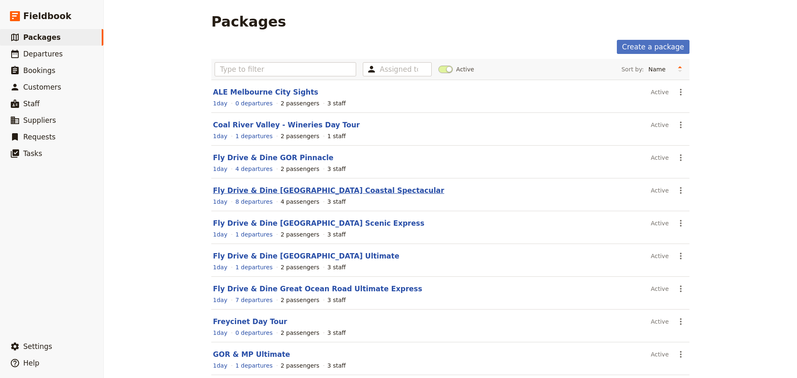
click at [286, 192] on link "Fly Drive & Dine Great Ocean Road Coastal Spectacular" at bounding box center [328, 190] width 231 height 8
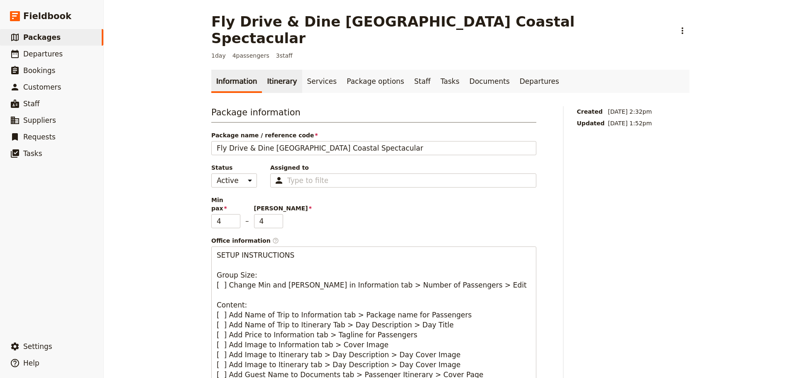
click at [271, 71] on link "Itinerary" at bounding box center [282, 81] width 40 height 23
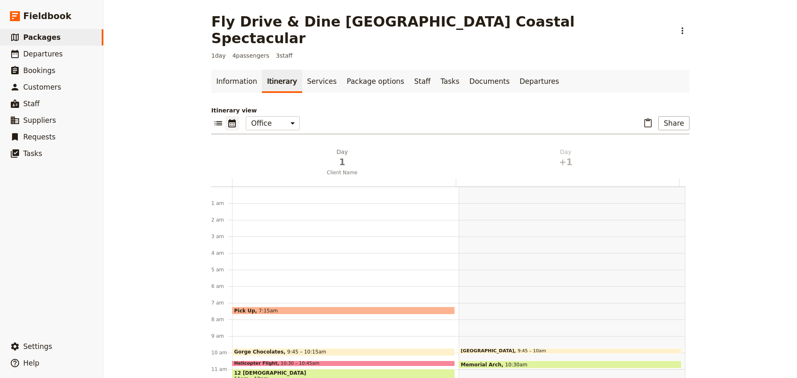
scroll to position [108, 0]
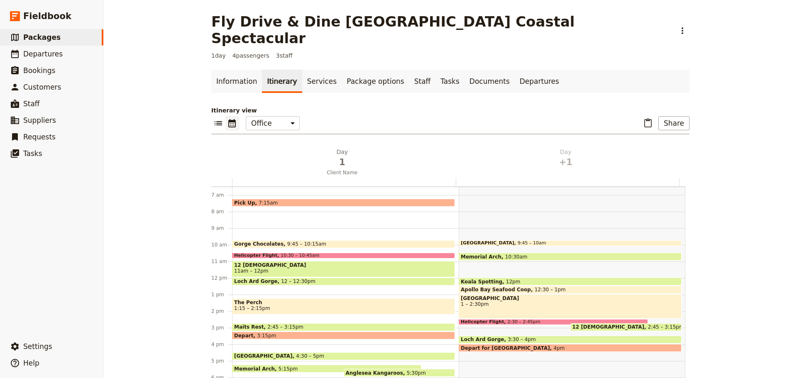
click at [510, 290] on span at bounding box center [570, 291] width 222 height 3
select select "2"
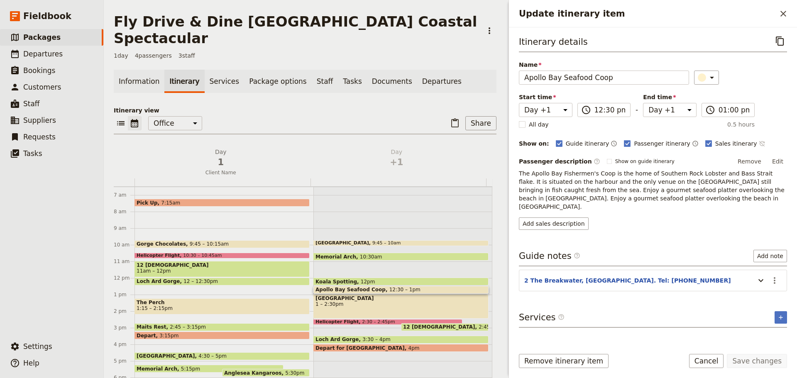
click at [758, 143] on icon "Time not shown on sales itinerary" at bounding box center [761, 143] width 7 height 7
click at [777, 161] on button "Edit" at bounding box center [777, 161] width 19 height 12
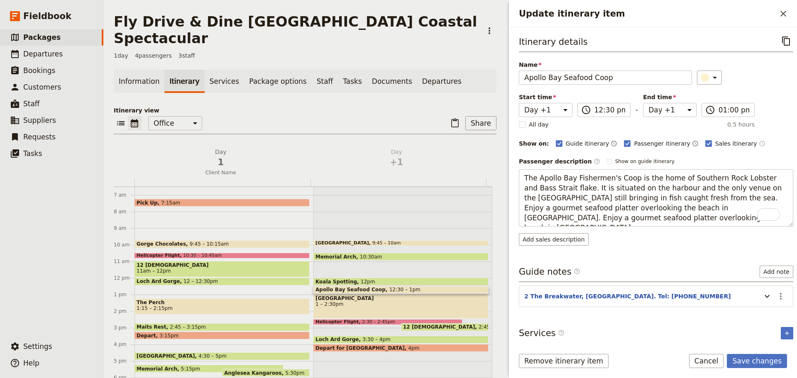
drag, startPoint x: 657, startPoint y: 220, endPoint x: 518, endPoint y: 179, distance: 145.3
click at [518, 179] on div "Itinerary details ​ Name Apollo Bay Seafood Coop ​ Start time Day 1 Day +1 12:3…" at bounding box center [653, 184] width 288 height 314
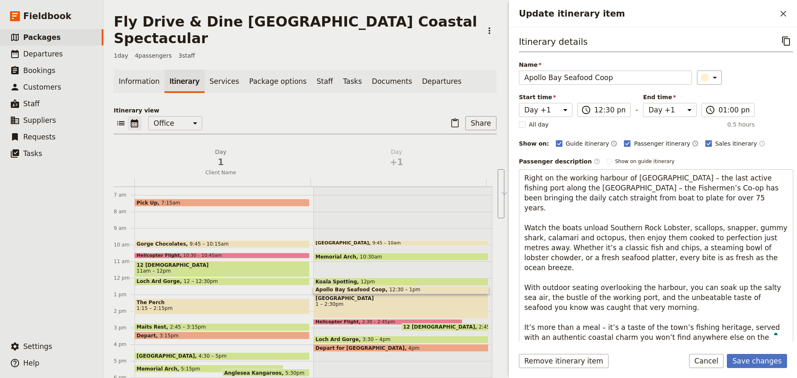
scroll to position [6, 0]
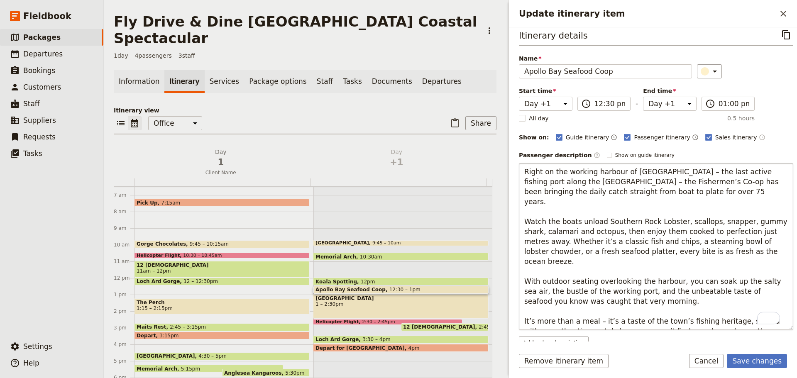
type textarea "Right on the working harbour of [GEOGRAPHIC_DATA] – the last active fishing por…"
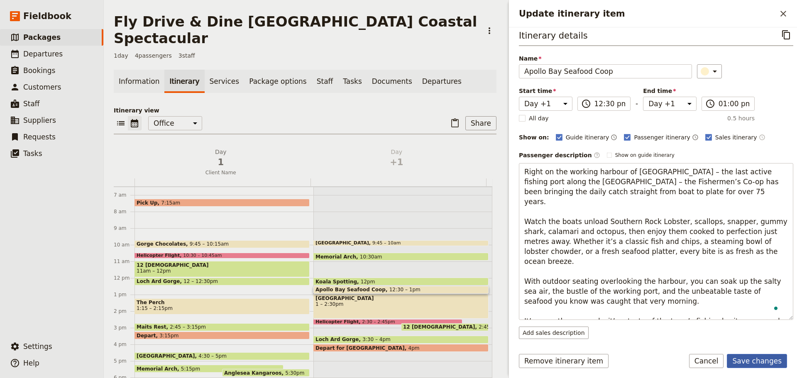
click at [751, 350] on form "Itinerary details ​ Name Apollo Bay Seafood Coop ​ Start time Day 1 Day +1 12:3…" at bounding box center [653, 202] width 288 height 351
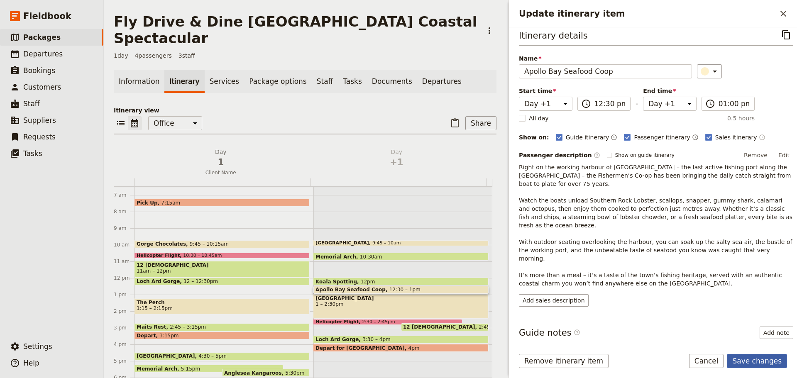
click at [760, 358] on button "Save changes" at bounding box center [757, 361] width 60 height 14
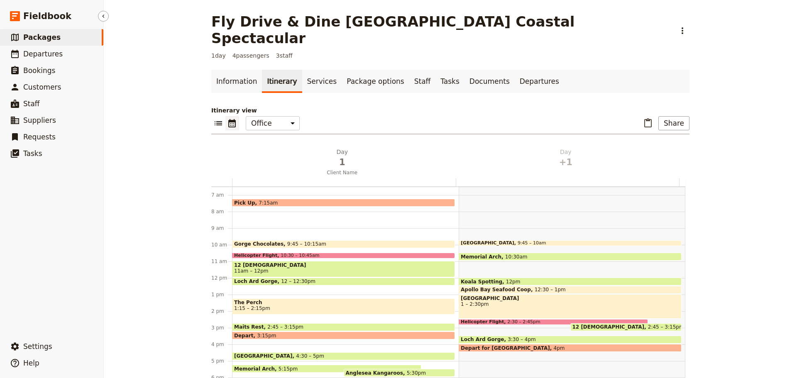
click at [81, 43] on link "​ Packages" at bounding box center [51, 37] width 103 height 17
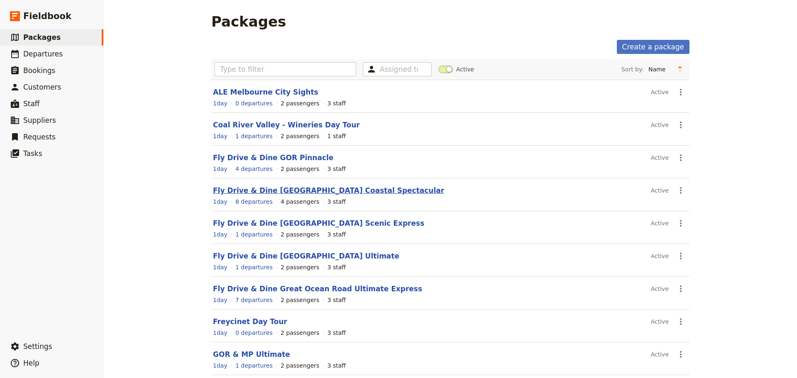
click at [319, 194] on link "Fly Drive & Dine Great Ocean Road Coastal Spectacular" at bounding box center [328, 190] width 231 height 8
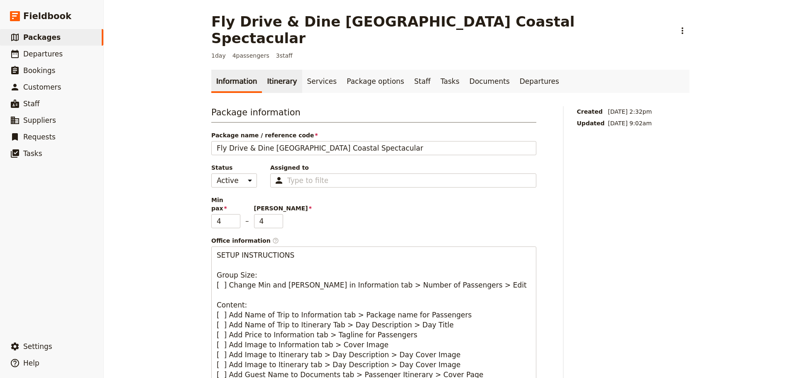
click at [263, 70] on link "Itinerary" at bounding box center [282, 81] width 40 height 23
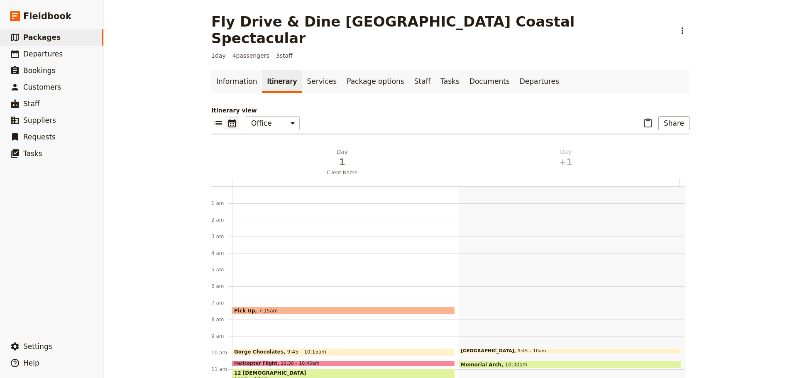
scroll to position [108, 0]
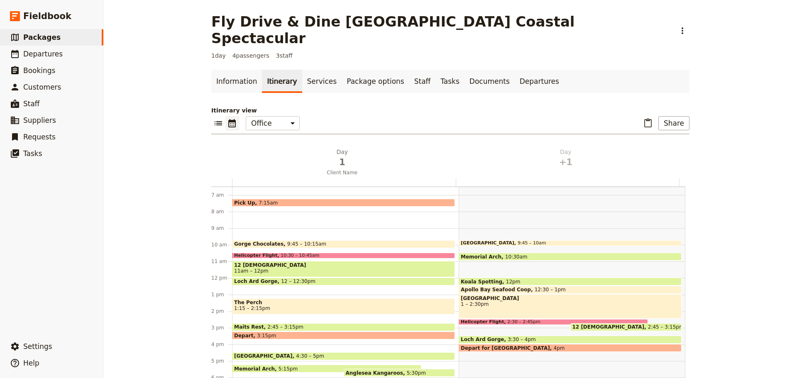
click at [534, 287] on span "12:30 – 1pm" at bounding box center [549, 290] width 31 height 6
select select "2"
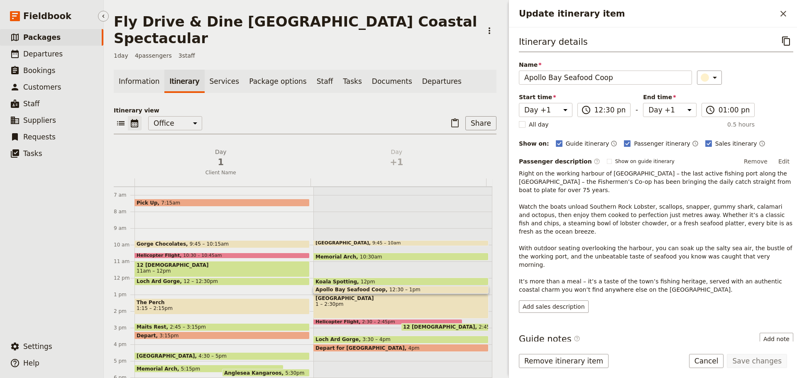
click at [42, 37] on span "Packages" at bounding box center [41, 37] width 37 height 8
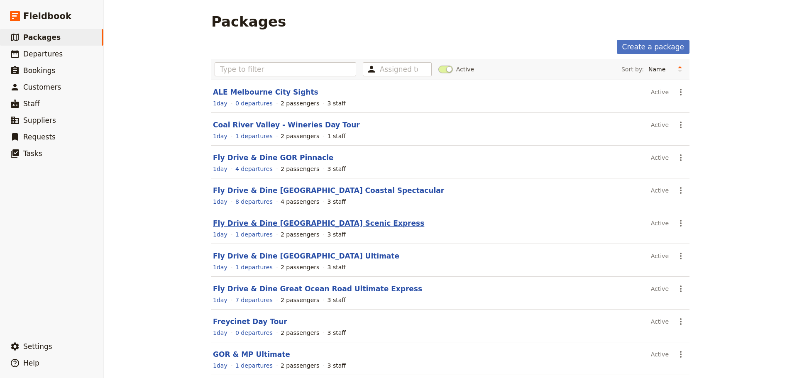
click at [256, 223] on link "Fly Drive & Dine [GEOGRAPHIC_DATA] Scenic Express" at bounding box center [318, 223] width 211 height 8
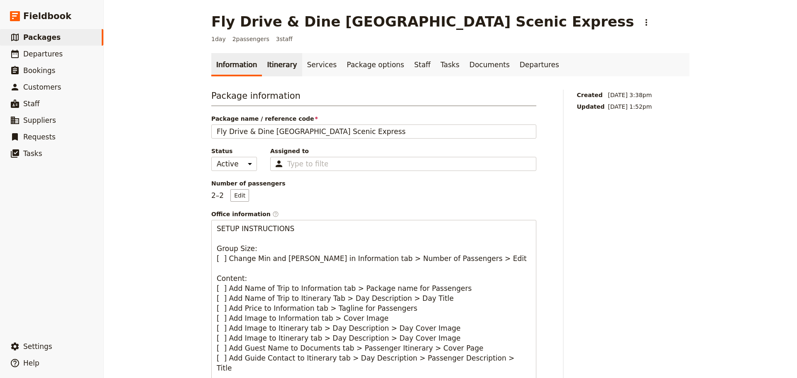
click at [277, 66] on link "Itinerary" at bounding box center [282, 64] width 40 height 23
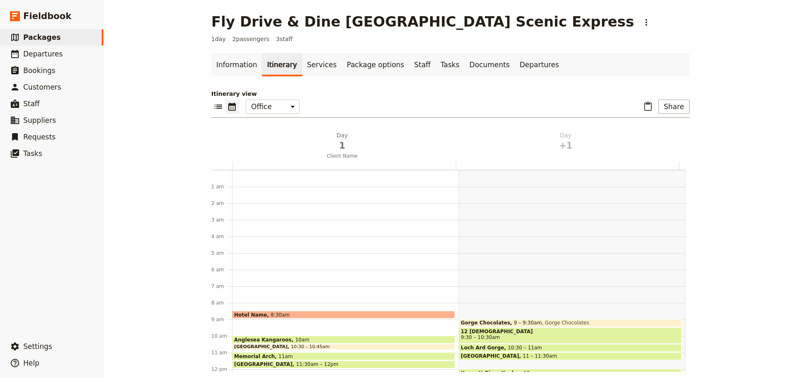
scroll to position [108, 0]
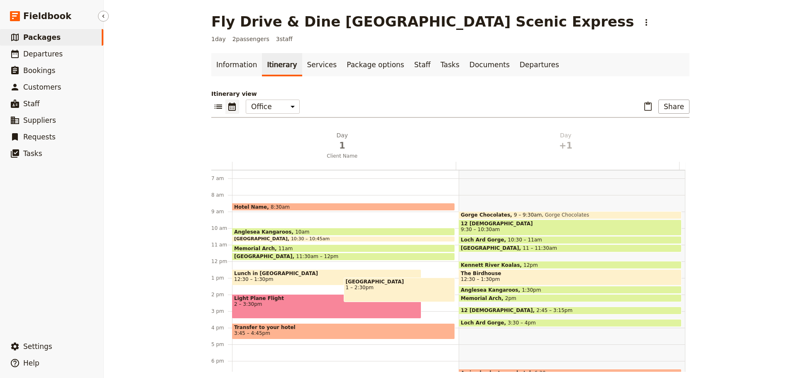
click at [62, 37] on link "​ Packages" at bounding box center [51, 37] width 103 height 17
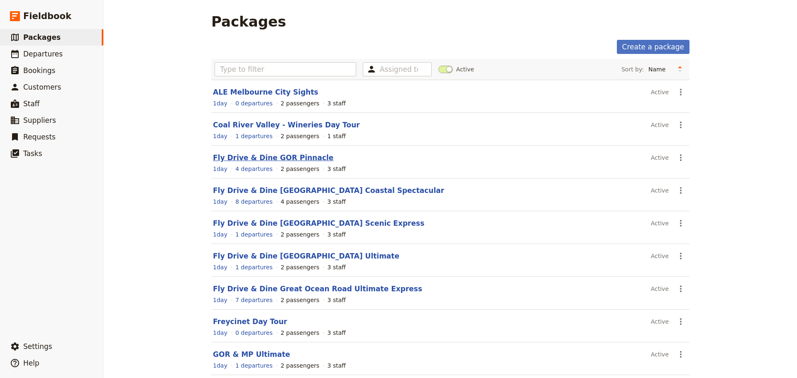
click at [253, 156] on link "Fly Drive & Dine GOR Pinnacle" at bounding box center [273, 158] width 120 height 8
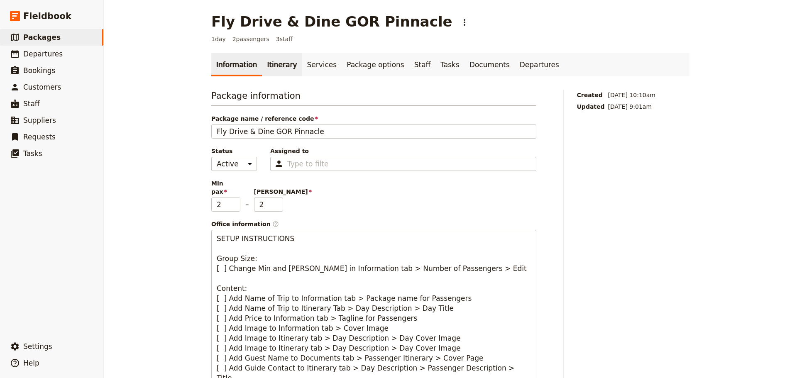
click at [278, 71] on link "Itinerary" at bounding box center [282, 64] width 40 height 23
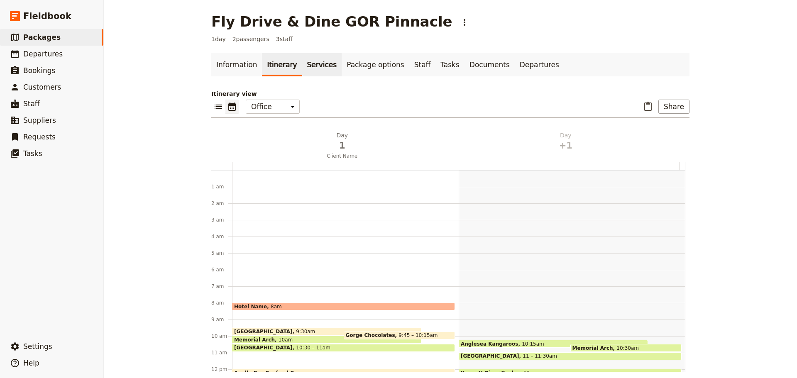
scroll to position [108, 0]
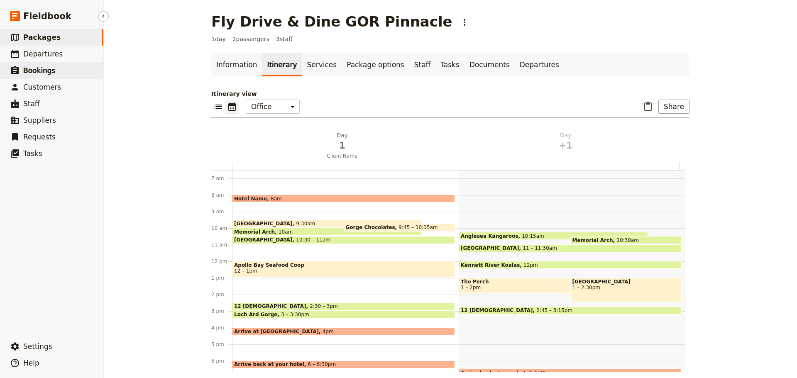
click at [64, 63] on link "​ Bookings" at bounding box center [51, 70] width 103 height 17
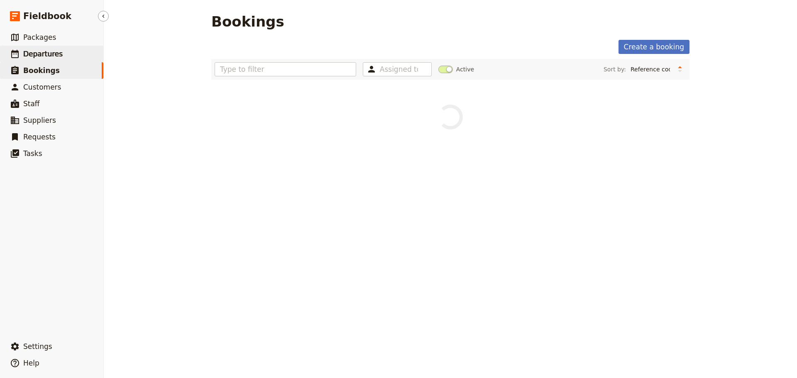
click at [64, 54] on link "​ Departures" at bounding box center [51, 54] width 103 height 17
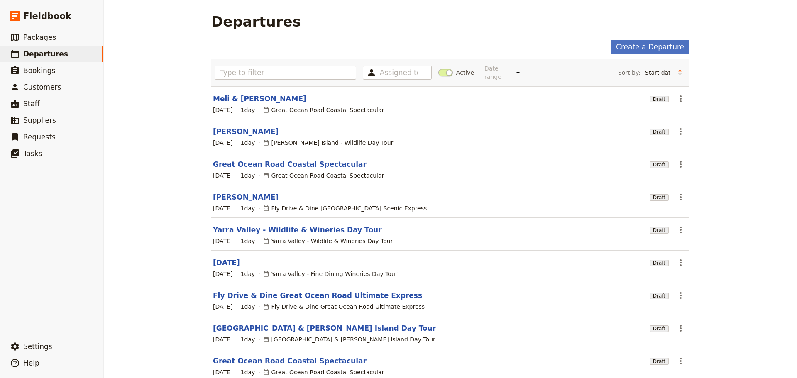
click at [254, 94] on link "Meli & [PERSON_NAME]" at bounding box center [259, 99] width 93 height 10
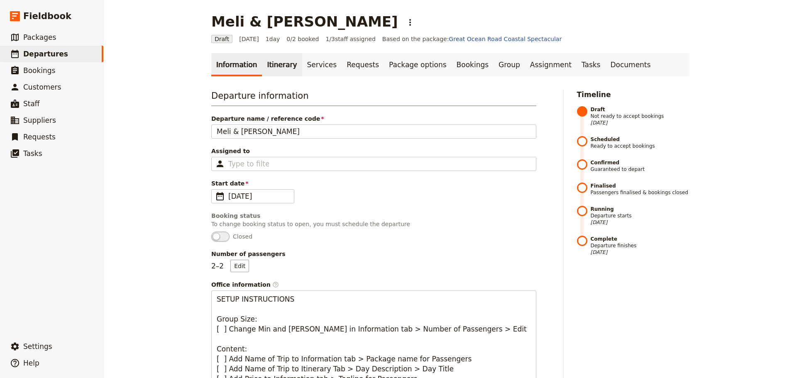
click at [265, 65] on link "Itinerary" at bounding box center [282, 64] width 40 height 23
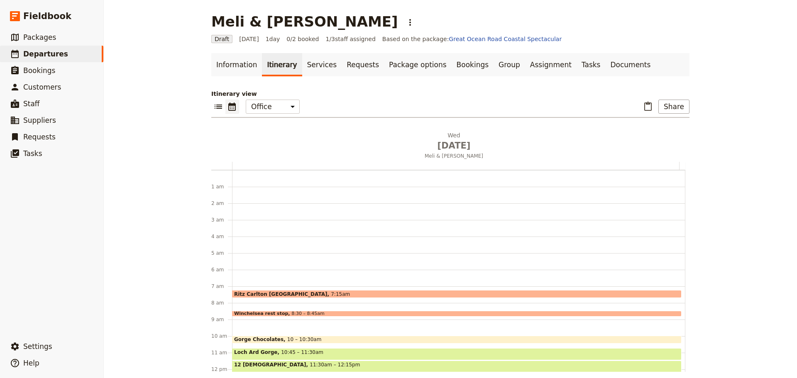
scroll to position [108, 0]
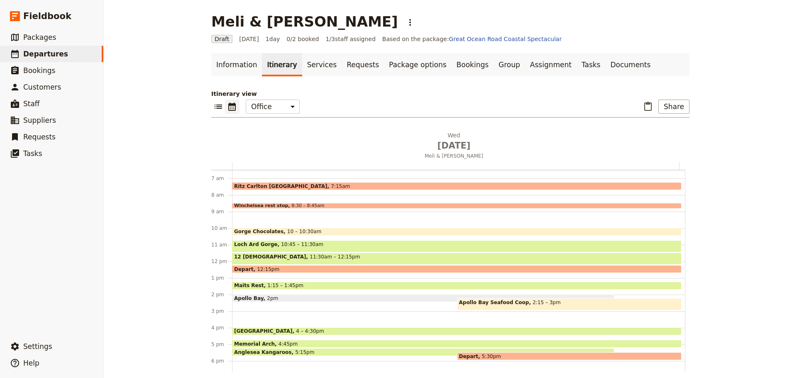
click at [550, 308] on span at bounding box center [569, 308] width 224 height 3
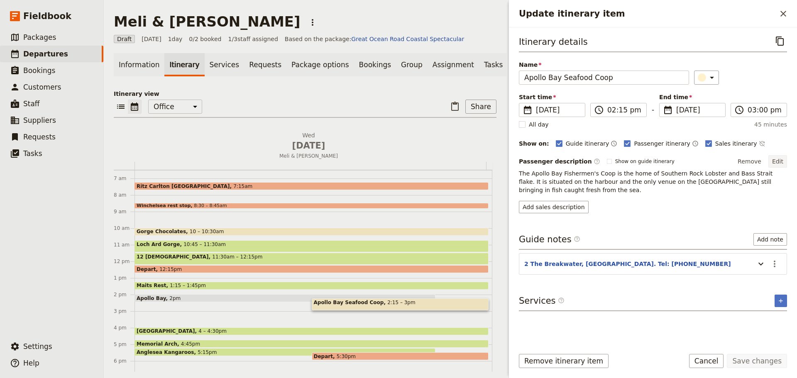
click at [779, 160] on button "Edit" at bounding box center [777, 161] width 19 height 12
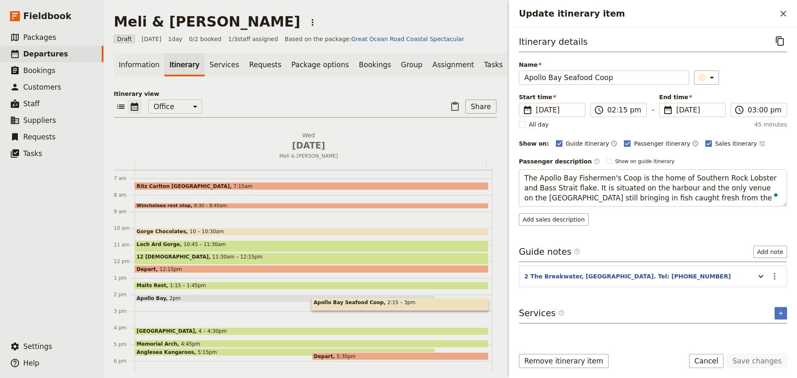
drag, startPoint x: 705, startPoint y: 202, endPoint x: 456, endPoint y: 179, distance: 250.1
click at [455, 179] on div "Meli & Stephen Rose ​ Draft 13 Aug 2025 1 day 0/2 booked 1 / 3 staff assigned B…" at bounding box center [450, 189] width 693 height 378
type textarea "Right on the working harbour of [GEOGRAPHIC_DATA] – the last active fishing por…"
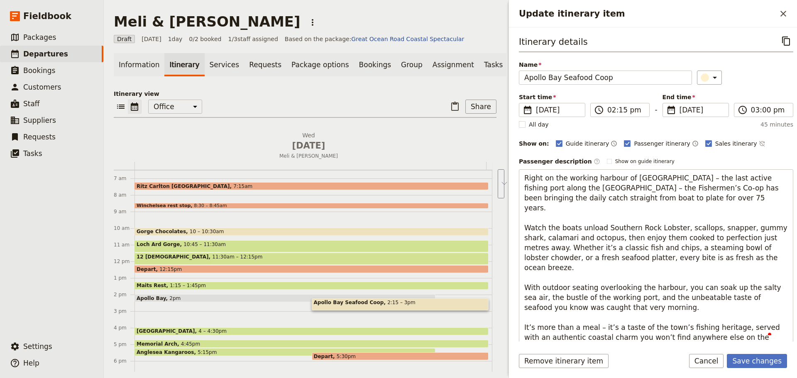
scroll to position [6, 0]
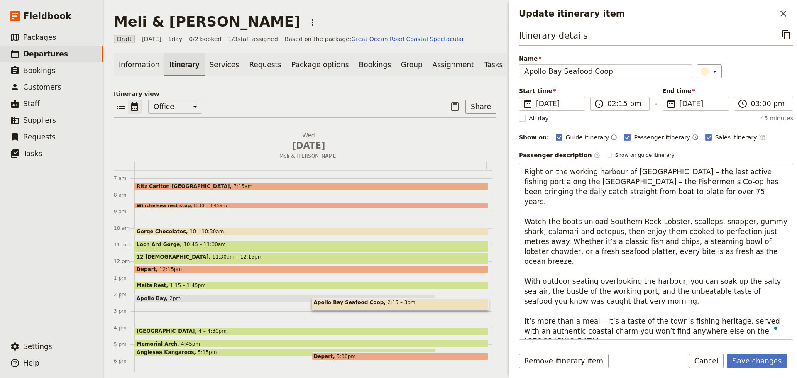
click at [758, 138] on icon "Time not shown on sales itinerary" at bounding box center [760, 137] width 5 height 5
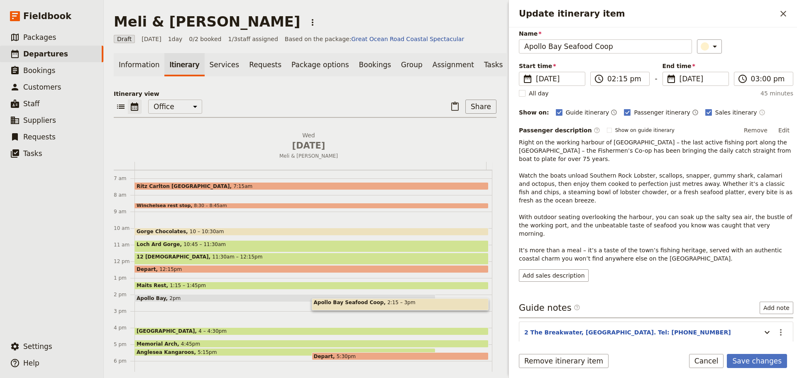
scroll to position [53, 0]
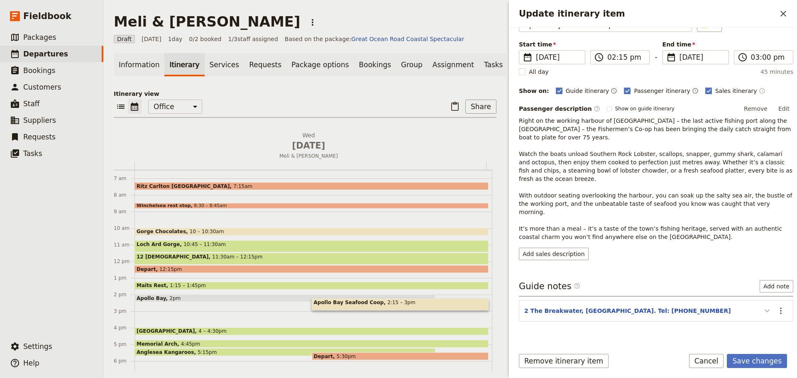
click at [766, 304] on button "Update itinerary item" at bounding box center [766, 311] width 13 height 14
click at [775, 306] on icon "Actions" at bounding box center [780, 311] width 10 height 10
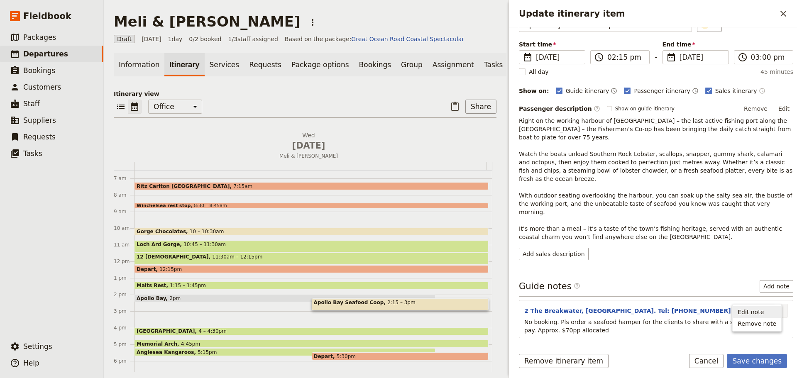
click at [761, 312] on span "Edit note" at bounding box center [750, 312] width 26 height 8
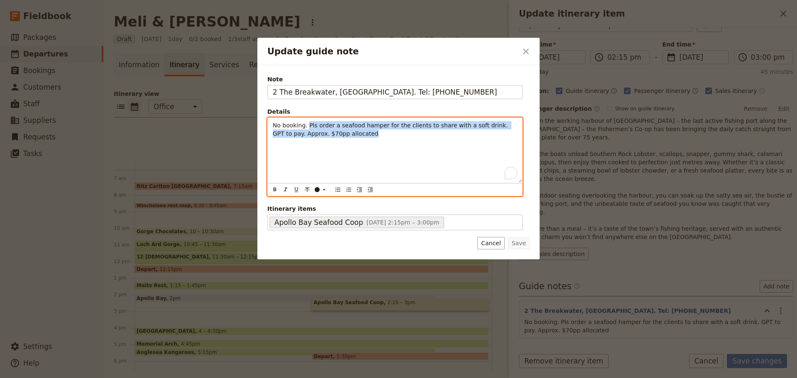
drag, startPoint x: 297, startPoint y: 127, endPoint x: 307, endPoint y: 123, distance: 11.6
click at [307, 123] on p "No booking. Pls order a seafood hamper for the clients to share with a soft dri…" at bounding box center [395, 129] width 244 height 17
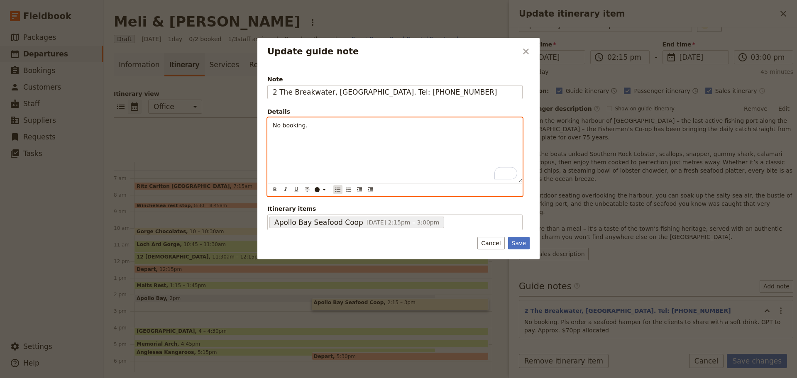
click at [337, 193] on icon "Bulleted list" at bounding box center [337, 189] width 7 height 7
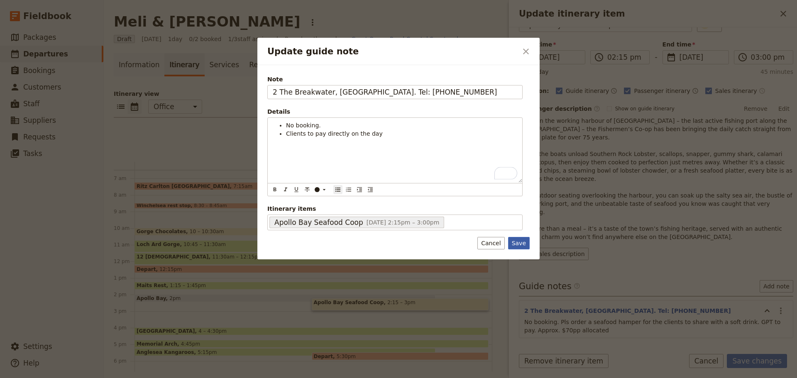
click at [518, 245] on button "Save" at bounding box center [519, 243] width 22 height 12
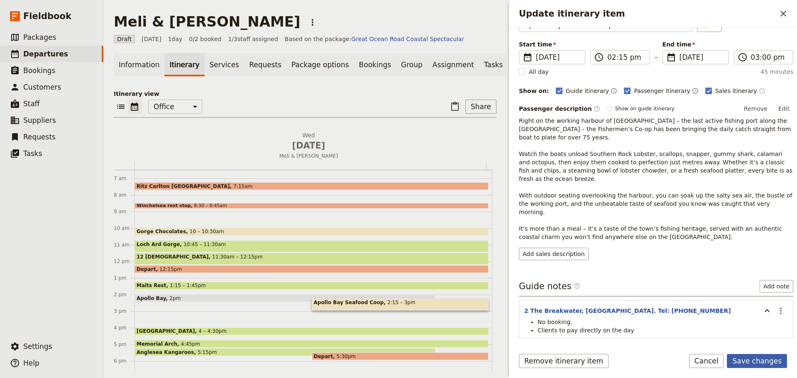
click at [756, 358] on button "Save changes" at bounding box center [757, 361] width 60 height 14
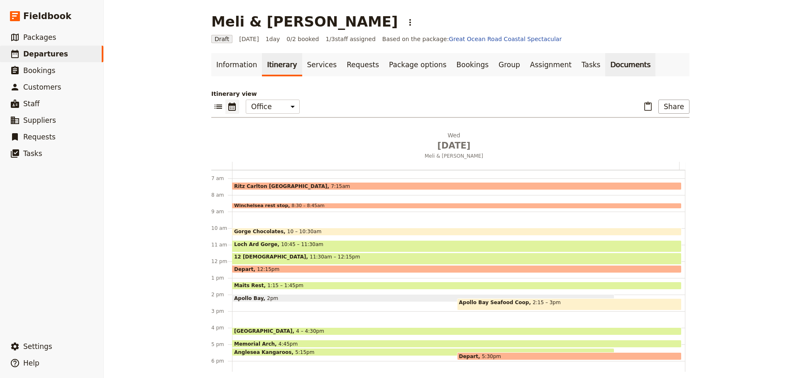
click at [605, 69] on link "Documents" at bounding box center [630, 64] width 50 height 23
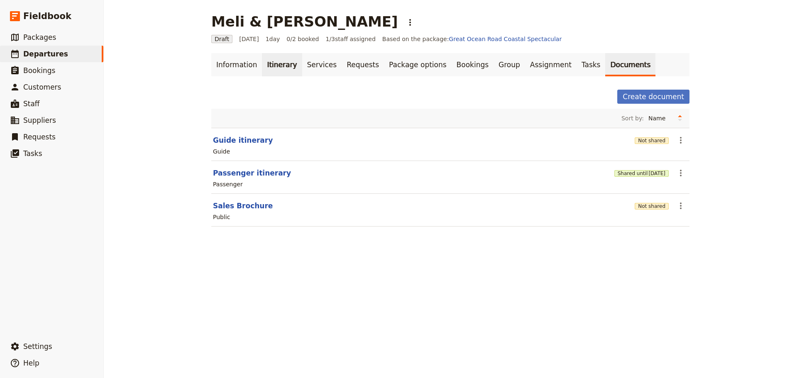
click at [276, 65] on link "Itinerary" at bounding box center [282, 64] width 40 height 23
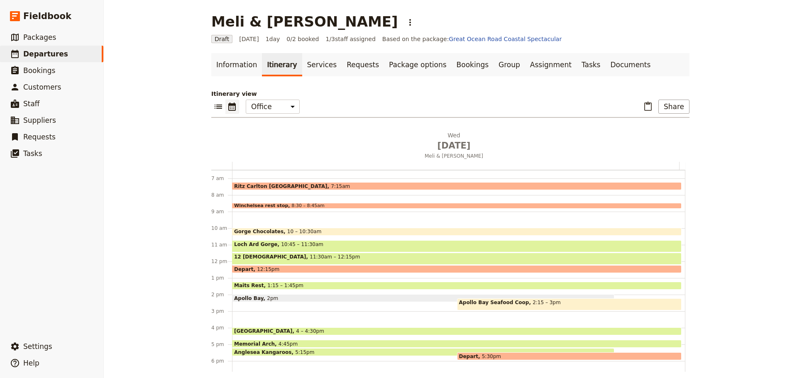
scroll to position [197, 0]
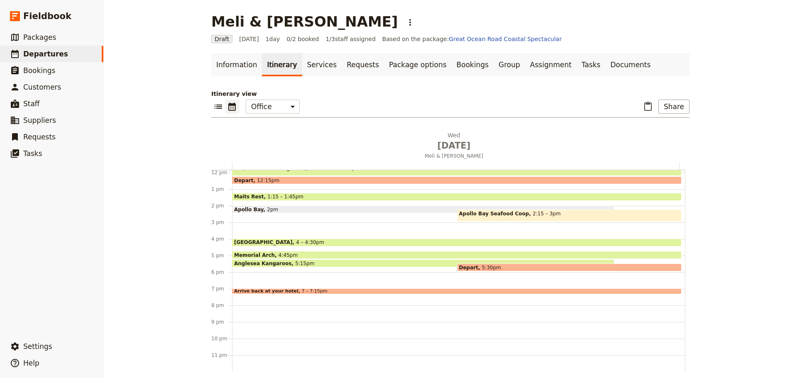
click at [281, 290] on span "Arrive back at your hotel" at bounding box center [268, 291] width 68 height 5
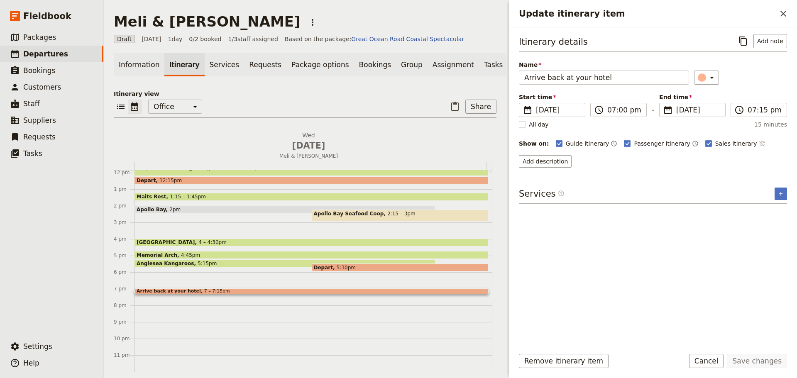
click at [758, 144] on icon "Time not shown on sales itinerary" at bounding box center [761, 143] width 7 height 7
click at [761, 361] on button "Save changes" at bounding box center [757, 361] width 60 height 14
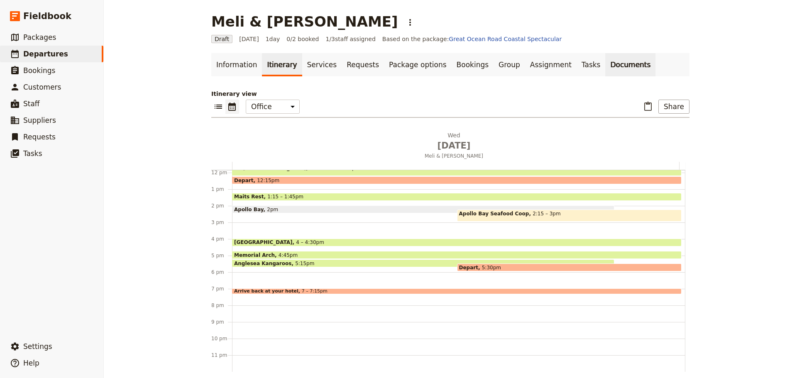
click at [605, 66] on link "Documents" at bounding box center [630, 64] width 50 height 23
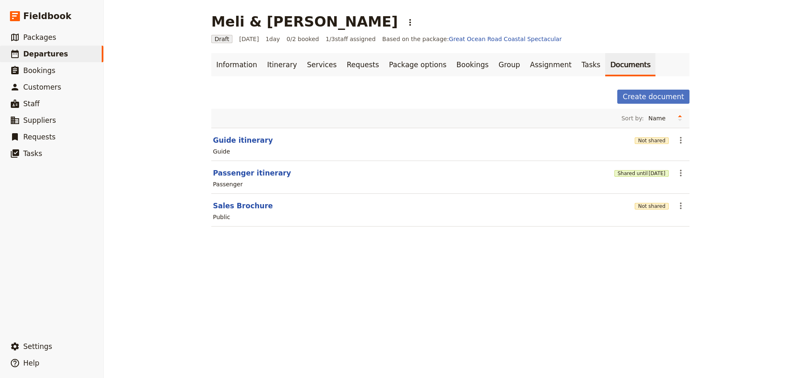
click at [244, 183] on div "Passenger" at bounding box center [450, 184] width 476 height 10
click at [246, 170] on button "Passenger itinerary" at bounding box center [252, 173] width 78 height 10
select select "PASSENGER"
select select "DEFAULT"
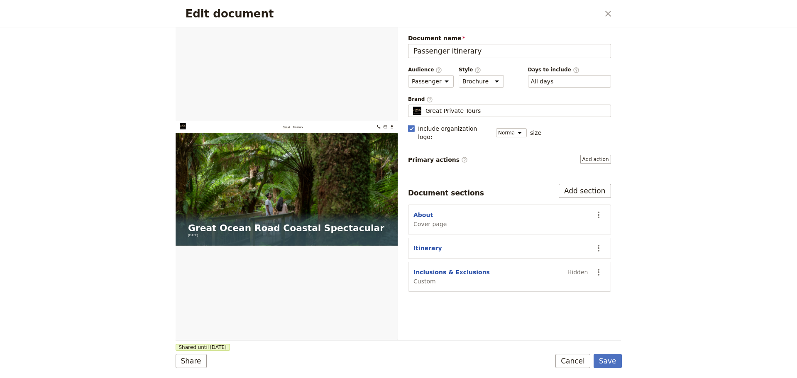
click at [574, 363] on button "Cancel" at bounding box center [572, 361] width 35 height 14
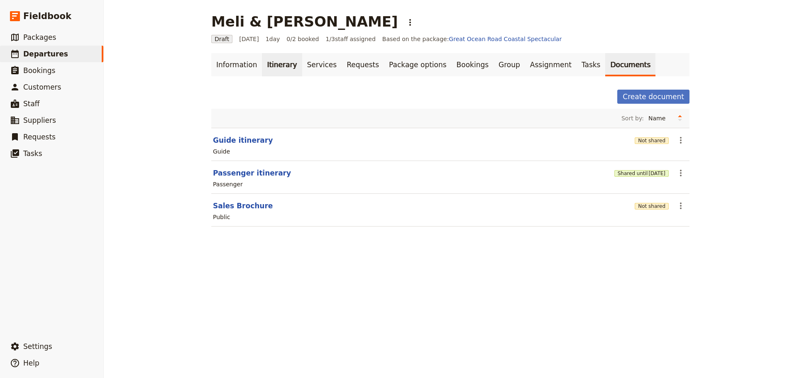
click at [265, 66] on link "Itinerary" at bounding box center [282, 64] width 40 height 23
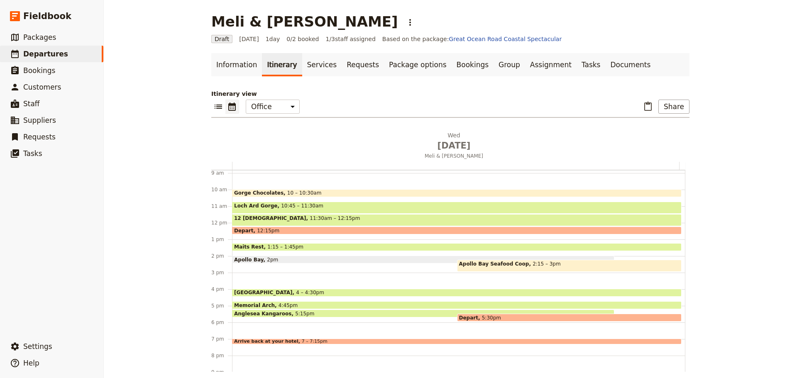
scroll to position [197, 0]
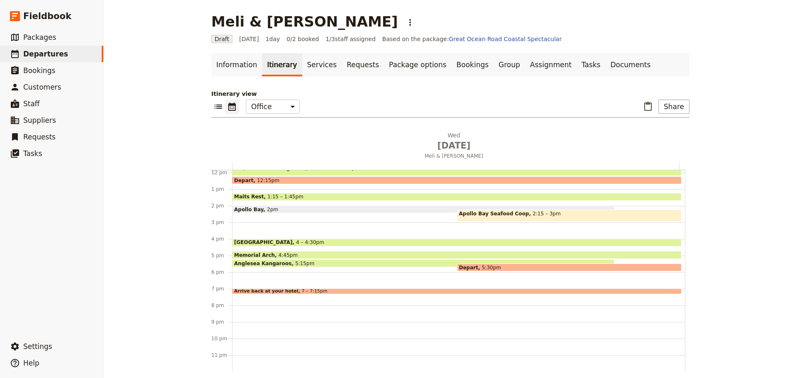
click at [406, 290] on div "Arrive back at your hotel 7 – 7:15pm" at bounding box center [456, 291] width 449 height 6
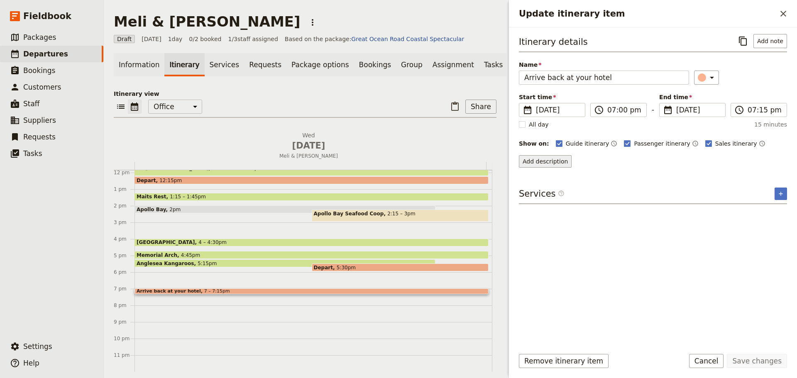
click at [539, 161] on button "Add description" at bounding box center [545, 161] width 53 height 12
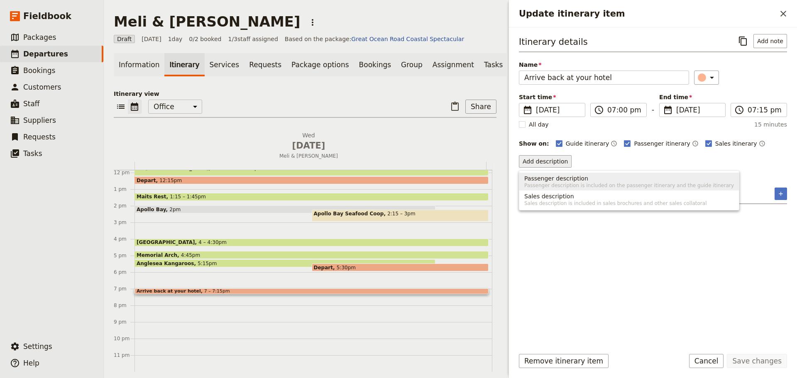
click at [549, 180] on span "Passenger description" at bounding box center [556, 178] width 64 height 8
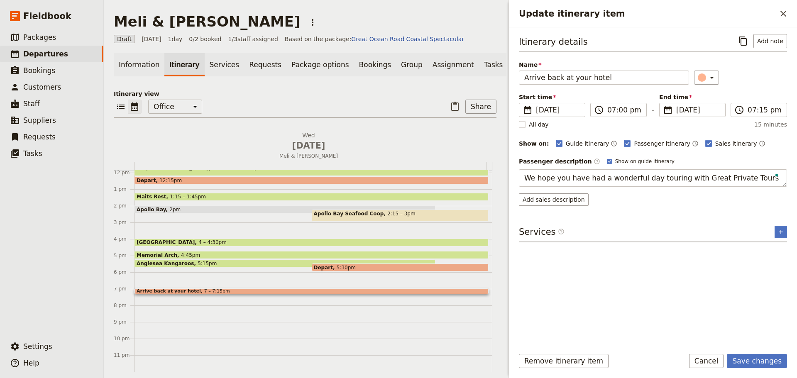
type textarea "We hope you have had a wonderful day touring with Great Private Tours."
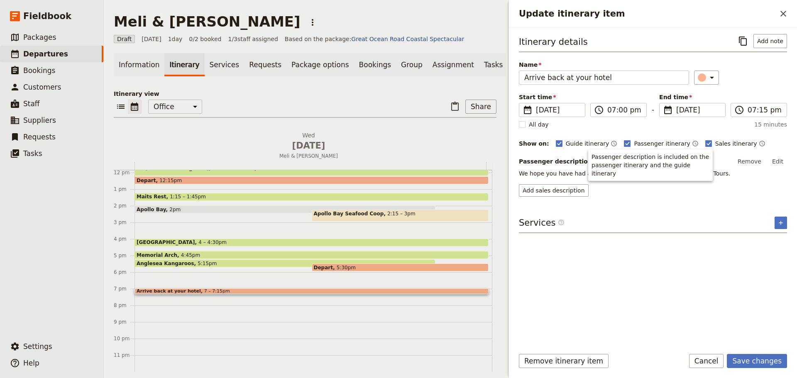
click at [592, 161] on body "Fieldbook ​ ​ Fieldbook ​ ​ Packages ​ Departures ​ Bookings ​ Customers ​ Staf…" at bounding box center [398, 189] width 797 height 378
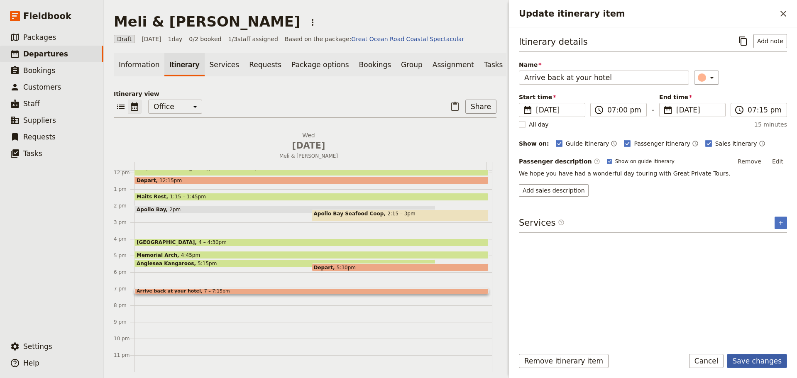
click at [759, 356] on button "Save changes" at bounding box center [757, 361] width 60 height 14
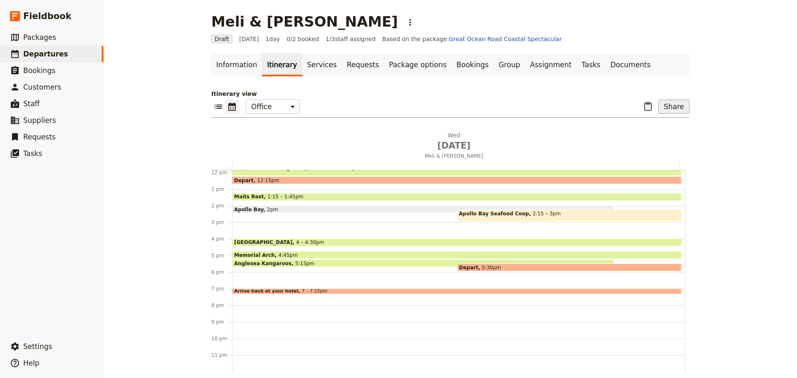
click at [668, 108] on button "Share" at bounding box center [673, 107] width 31 height 14
click at [650, 140] on span "Passenger itinerary" at bounding box center [652, 136] width 56 height 8
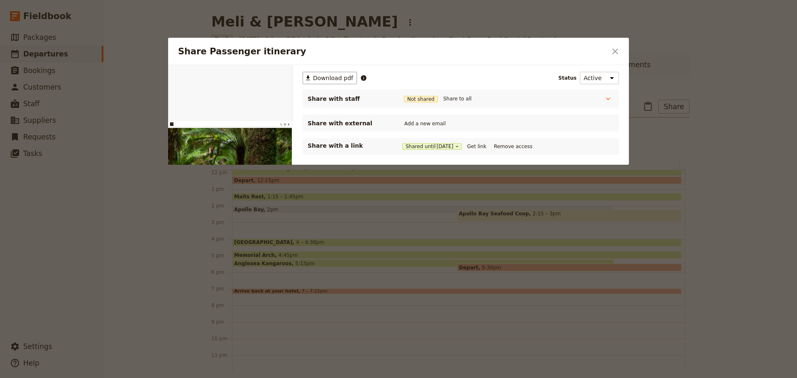
scroll to position [0, 0]
click at [478, 143] on button "Get link" at bounding box center [476, 146] width 23 height 9
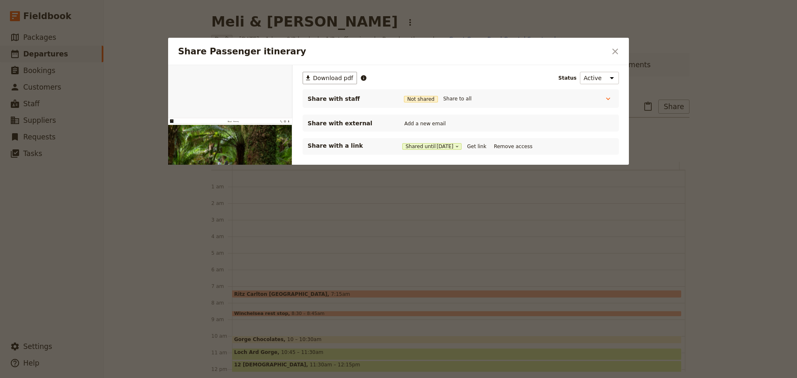
scroll to position [197, 0]
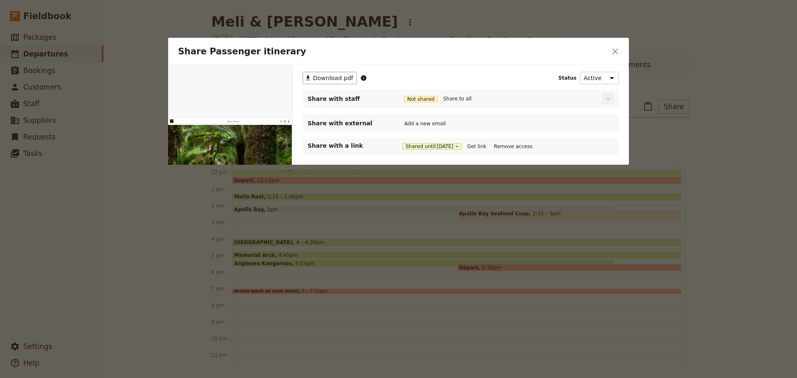
click at [607, 100] on icon "Share Passenger itinerary" at bounding box center [608, 99] width 4 height 2
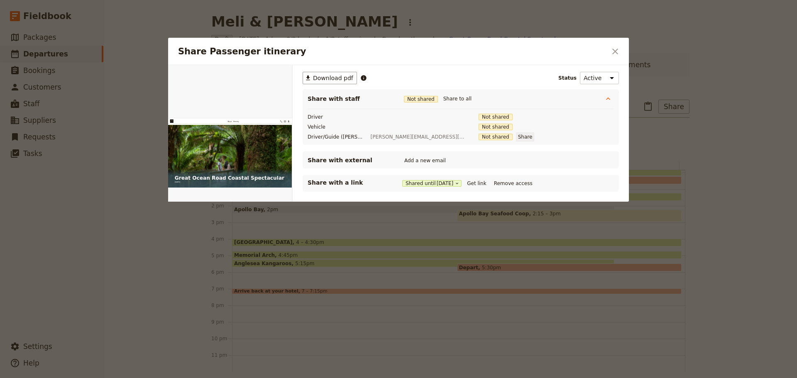
click at [516, 140] on button "Share" at bounding box center [525, 136] width 19 height 9
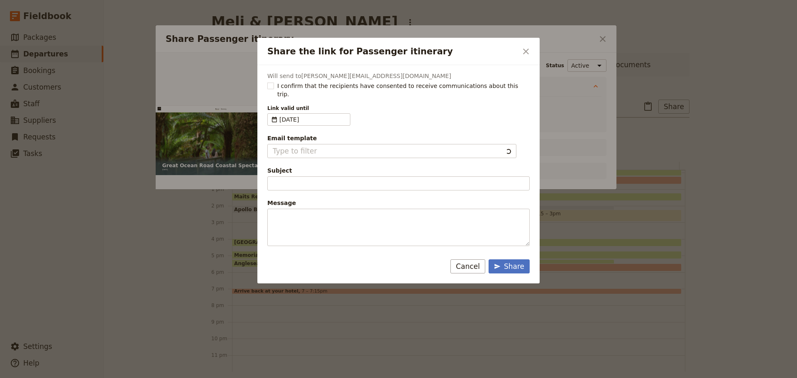
type input "Client Itinerary Template"
type input "Document shared with you: Passenger itinerary - Great Ocean Road Coastal Specta…"
type textarea "Good Morning / Afternoon, We are looking forward to welcoming you on our XYZ Da…"
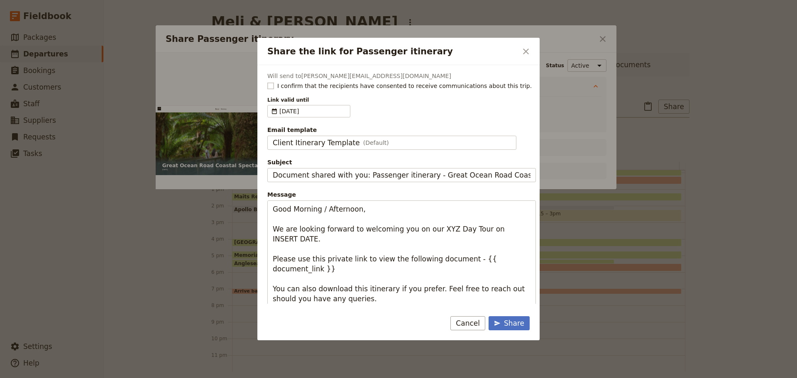
click at [269, 87] on rect "Share the link for Passenger itinerary" at bounding box center [270, 86] width 6 height 6
click at [267, 82] on input "I confirm that the recipients have consented to receive communications about th…" at bounding box center [267, 81] width 0 height 0
checkbox input "true"
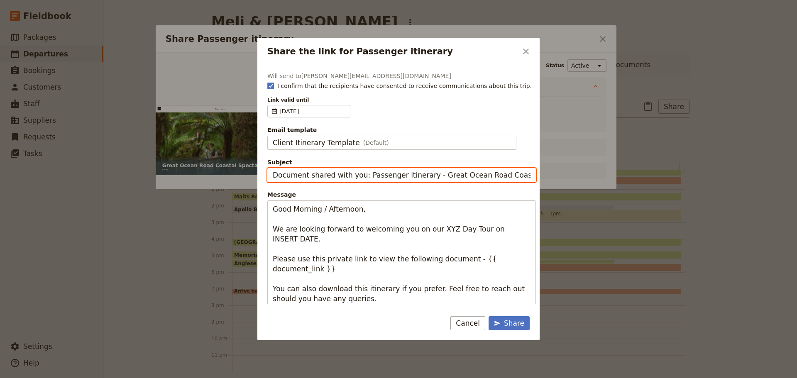
drag, startPoint x: 361, startPoint y: 176, endPoint x: 216, endPoint y: 180, distance: 145.3
click at [216, 378] on div "Share the link for Passenger itinerary ​ Will send to [PERSON_NAME][EMAIL_ADDRE…" at bounding box center [398, 378] width 797 height 0
drag, startPoint x: 467, startPoint y: 170, endPoint x: 338, endPoint y: 173, distance: 129.5
click at [338, 173] on input "Passenger itinerary - [GEOGRAPHIC_DATA] Coastal Spectacular" at bounding box center [401, 175] width 268 height 14
type input "Passenger itinerary - [DATE]"
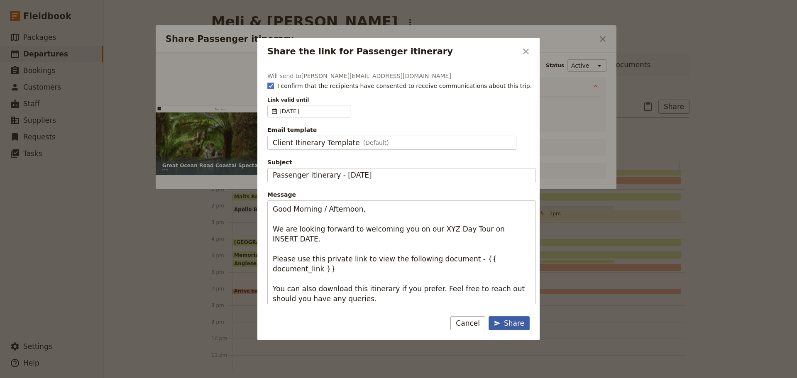
click at [510, 325] on div "Share" at bounding box center [509, 323] width 30 height 10
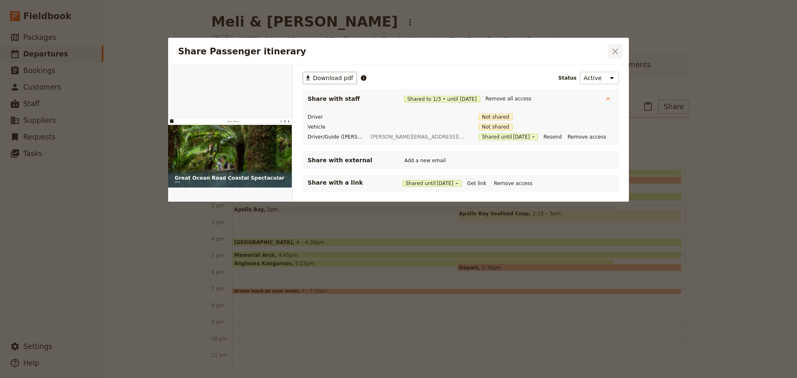
click at [610, 51] on button "​" at bounding box center [615, 51] width 14 height 14
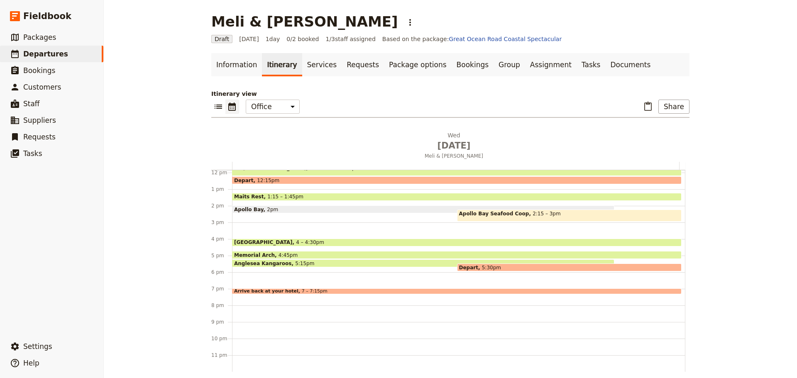
click at [532, 212] on span "2:15 – 3pm" at bounding box center [546, 216] width 28 height 10
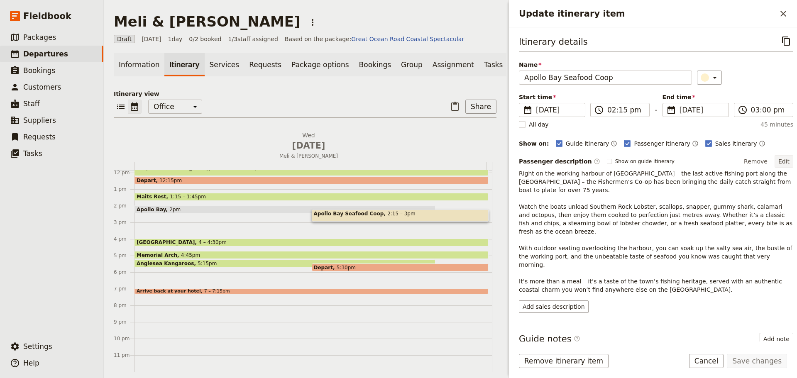
click at [776, 162] on button "Edit" at bounding box center [783, 161] width 19 height 12
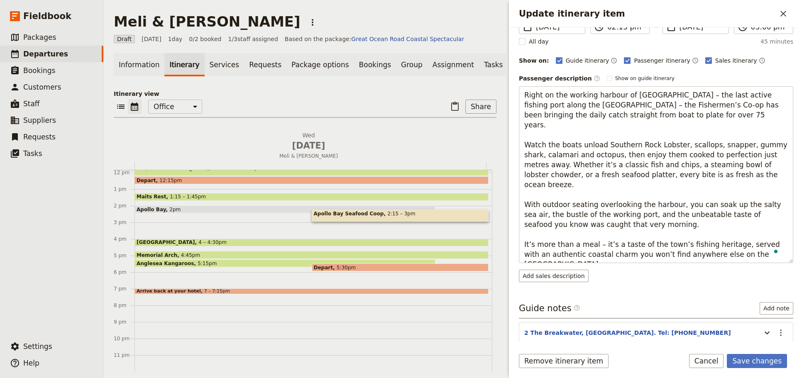
scroll to position [83, 0]
type textarea "Right on the working harbour of [GEOGRAPHIC_DATA] – the last active fishing por…"
click at [758, 356] on button "Save changes" at bounding box center [757, 361] width 60 height 14
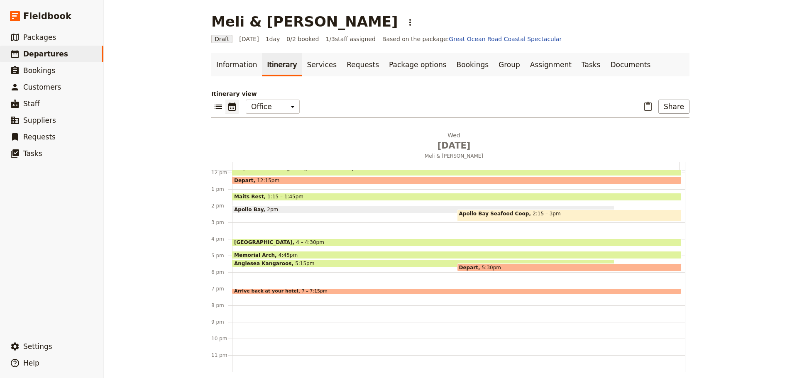
click at [617, 61] on ul "Information Itinerary Services Requests Package options Bookings Group Assignme…" at bounding box center [450, 64] width 478 height 23
click at [605, 63] on link "Documents" at bounding box center [630, 64] width 50 height 23
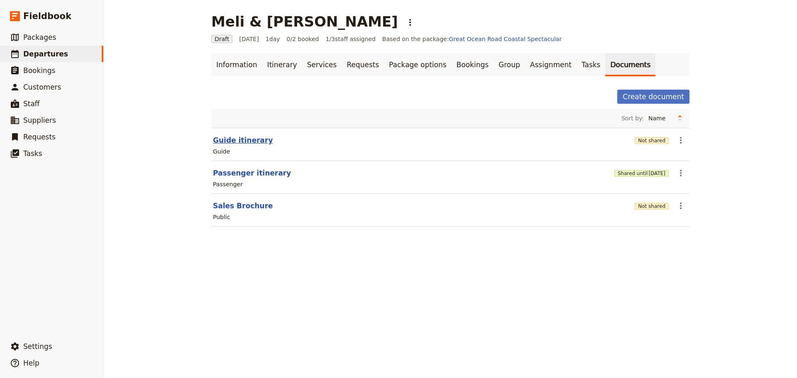
click at [241, 141] on button "Guide itinerary" at bounding box center [243, 140] width 60 height 10
select select "STAFF"
select select "RUN_SHEET"
select select "DEFAULT"
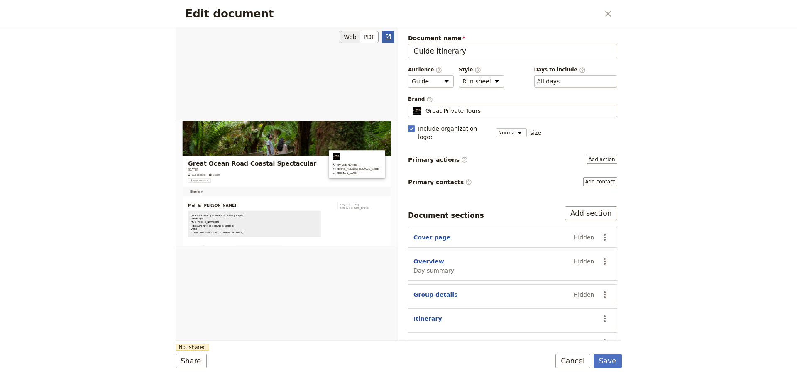
click at [385, 37] on icon "Open full preview" at bounding box center [388, 37] width 7 height 7
click at [573, 359] on button "Cancel" at bounding box center [572, 361] width 35 height 14
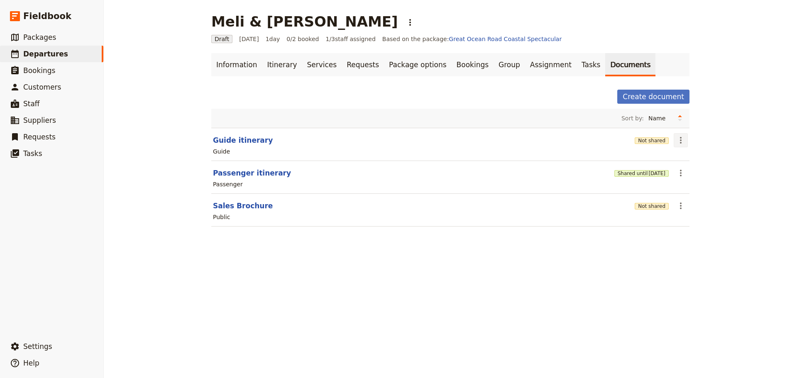
click at [677, 136] on icon "Actions" at bounding box center [680, 140] width 10 height 10
click at [678, 156] on span "Share" at bounding box center [684, 158] width 17 height 8
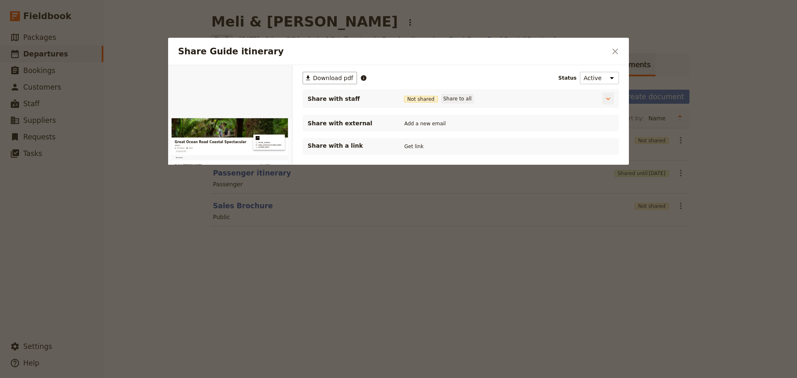
click at [465, 98] on button "Share to all" at bounding box center [457, 98] width 32 height 9
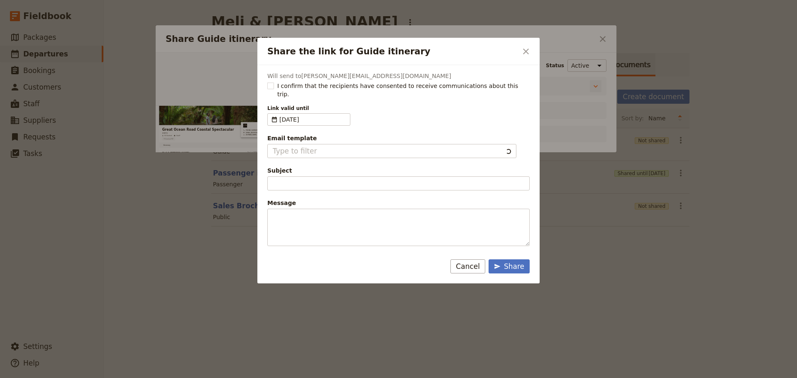
type input "Client Itinerary Template"
type input "Document shared with you: Guide itinerary - Great Ocean Road Coastal Spectacular"
type textarea "Good Morning / Afternoon, We are looking forward to welcoming you on our XYZ Da…"
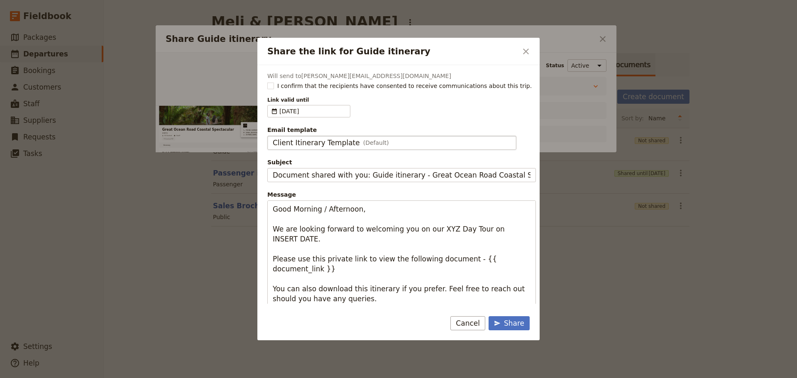
click at [290, 142] on span "Client Itinerary Template" at bounding box center [316, 143] width 87 height 10
click at [273, 136] on input "Client Itinerary Template" at bounding box center [272, 136] width 0 height 0
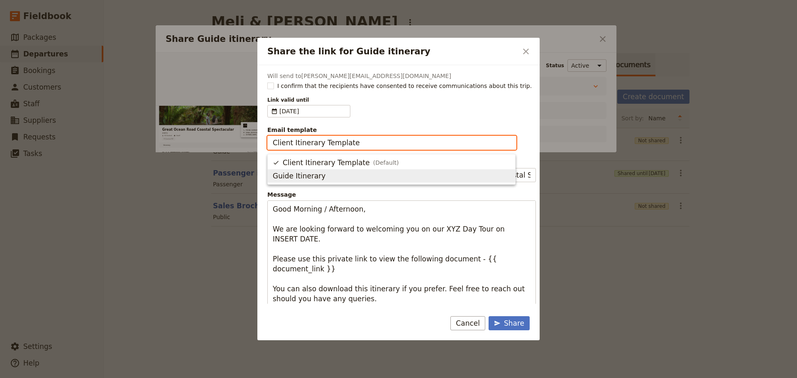
click at [301, 175] on span "Guide Itinerary" at bounding box center [299, 176] width 53 height 10
type input "Guide Itinerary"
type input "TOUR NAME & Date"
type textarea "Hi {{ contact_name }} Please find a link to your upcoming tour of Great Ocean R…"
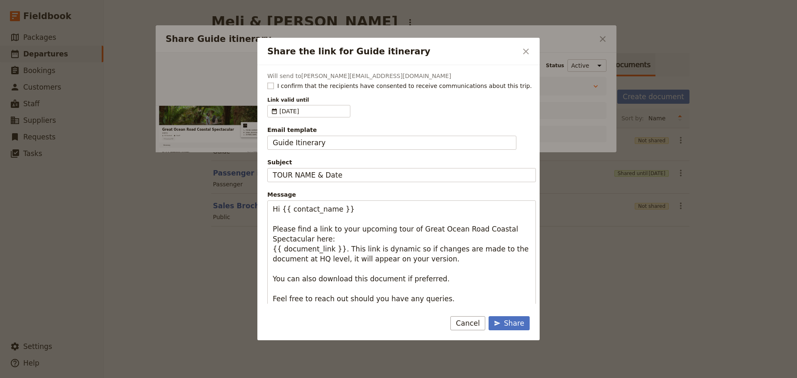
click at [271, 85] on rect "Share the link for Guide itinerary" at bounding box center [270, 86] width 6 height 6
click at [267, 82] on input "I confirm that the recipients have consented to receive communications about th…" at bounding box center [267, 81] width 0 height 0
checkbox input "true"
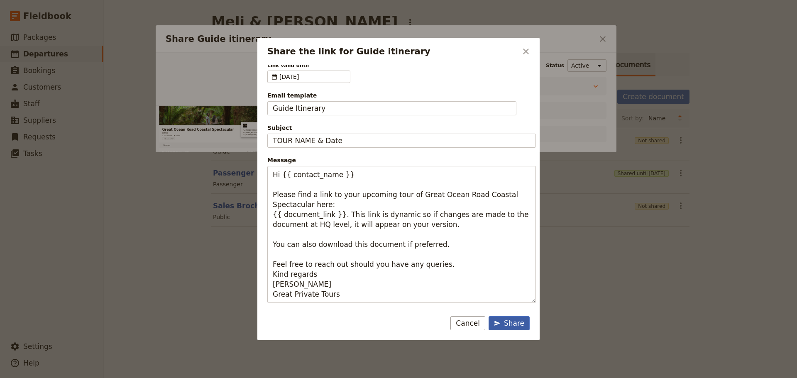
click at [517, 322] on div "Share" at bounding box center [509, 323] width 30 height 10
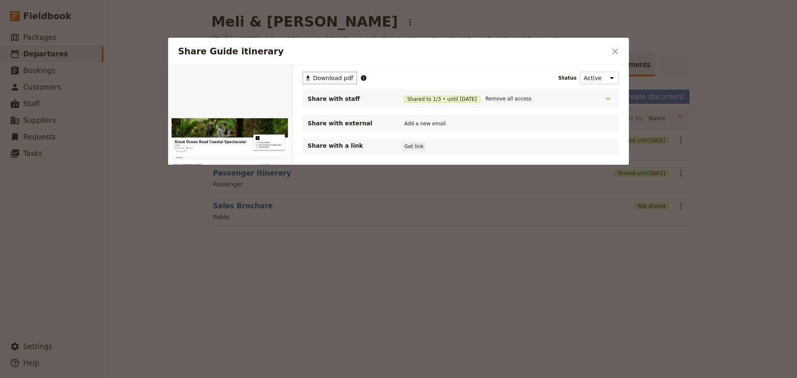
click at [414, 146] on button "Get link" at bounding box center [413, 146] width 23 height 9
click at [610, 50] on button "​" at bounding box center [615, 51] width 14 height 14
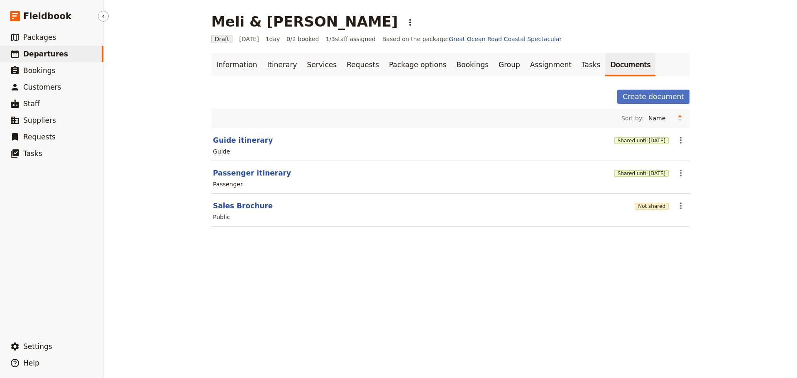
drag, startPoint x: 44, startPoint y: 55, endPoint x: 87, endPoint y: 5, distance: 65.9
click at [44, 54] on span "Departures" at bounding box center [45, 54] width 45 height 8
